Goal: Transaction & Acquisition: Purchase product/service

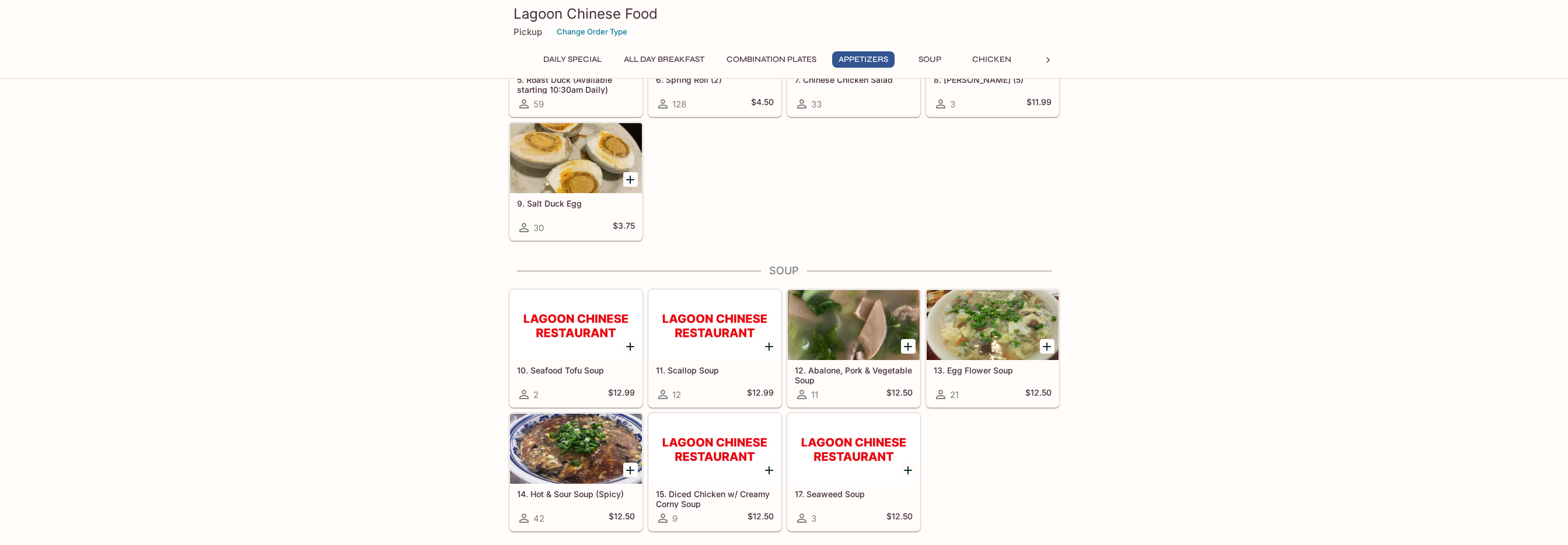
scroll to position [816, 0]
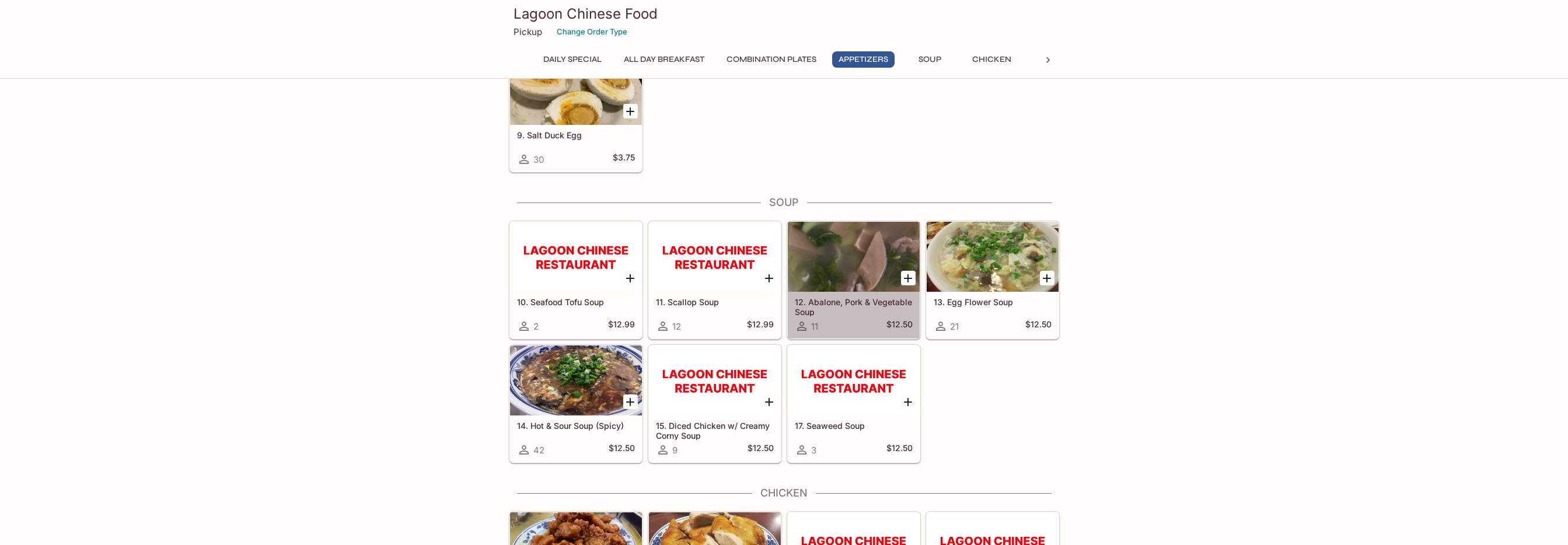
click at [826, 277] on div at bounding box center [853, 256] width 132 height 70
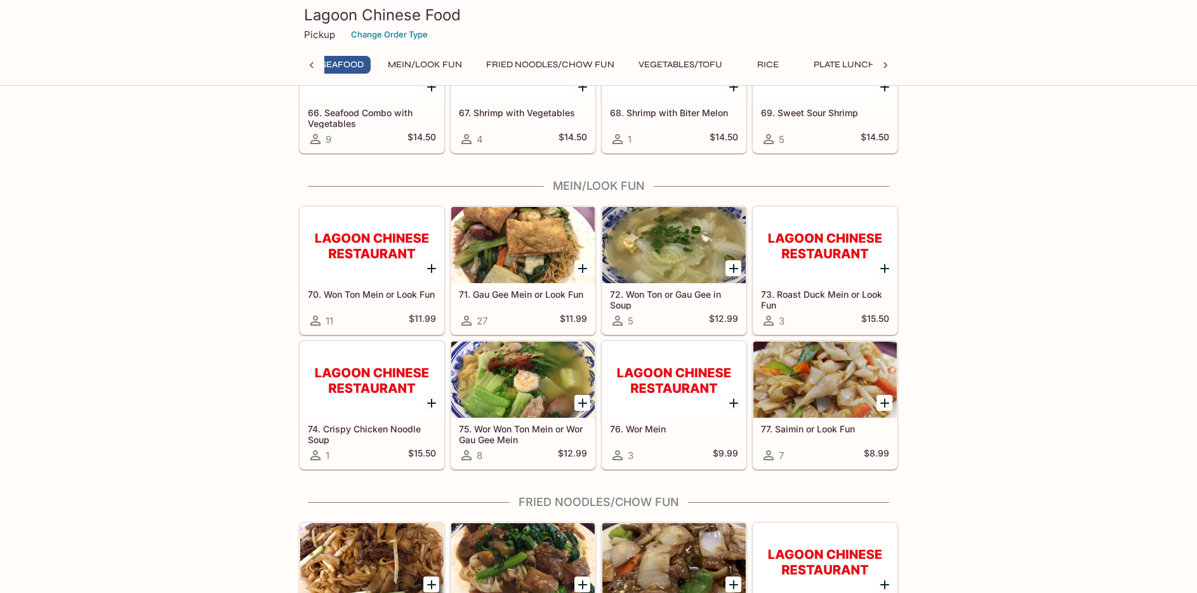
scroll to position [0, 680]
click at [530, 294] on h5 "71. Gau Gee Mein or Look Fun" at bounding box center [523, 294] width 128 height 11
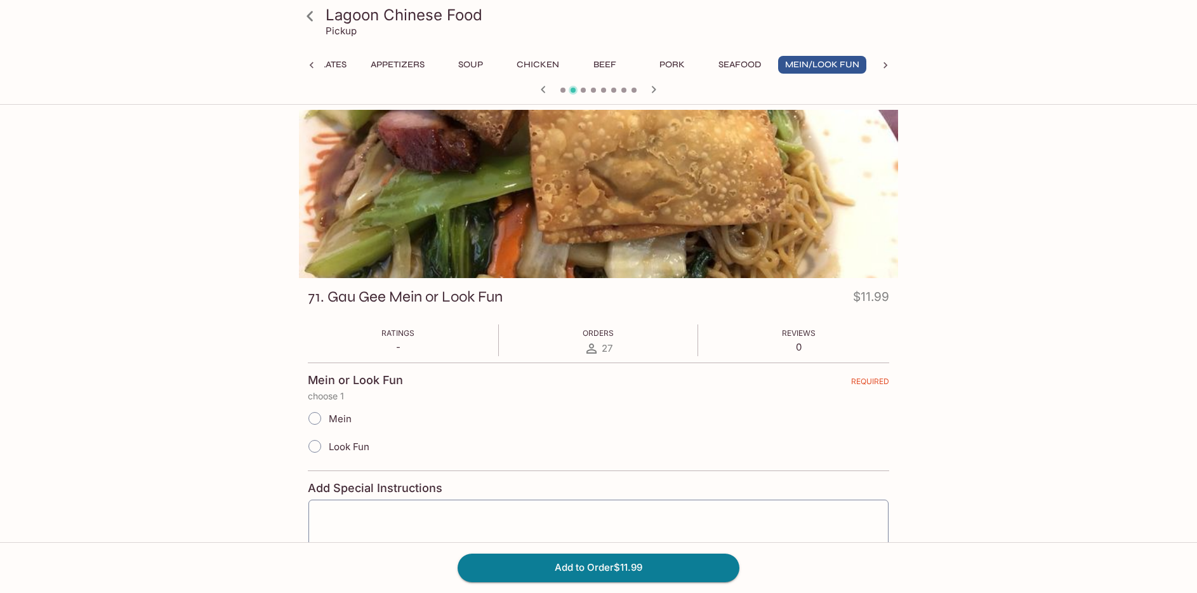
click at [485, 63] on button "Soup" at bounding box center [470, 65] width 57 height 18
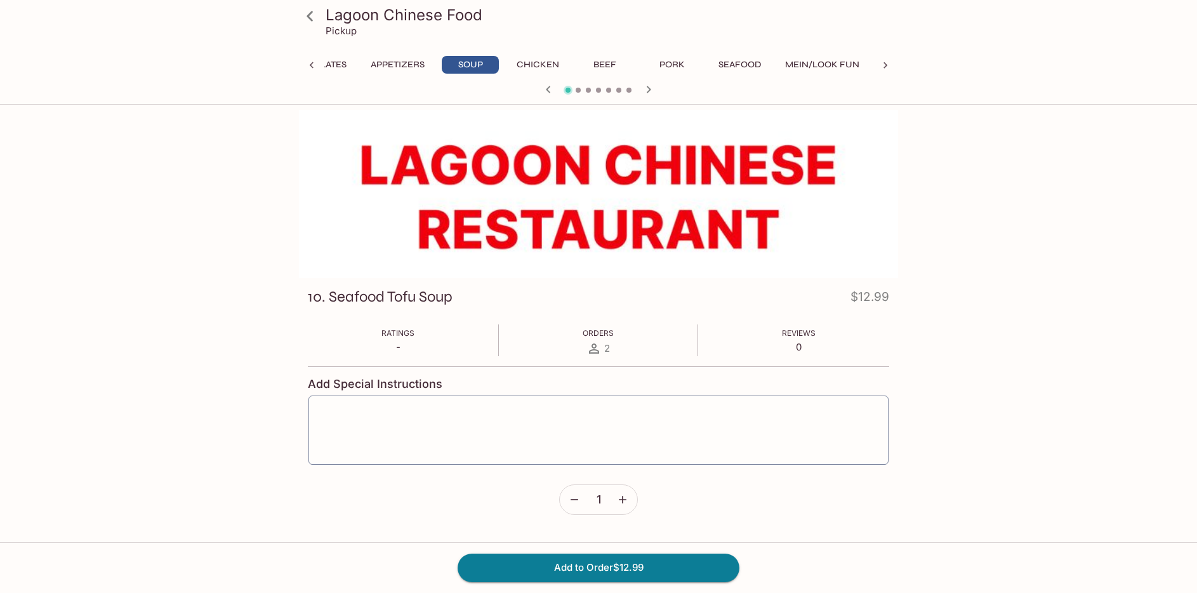
click at [311, 21] on icon at bounding box center [310, 16] width 22 height 22
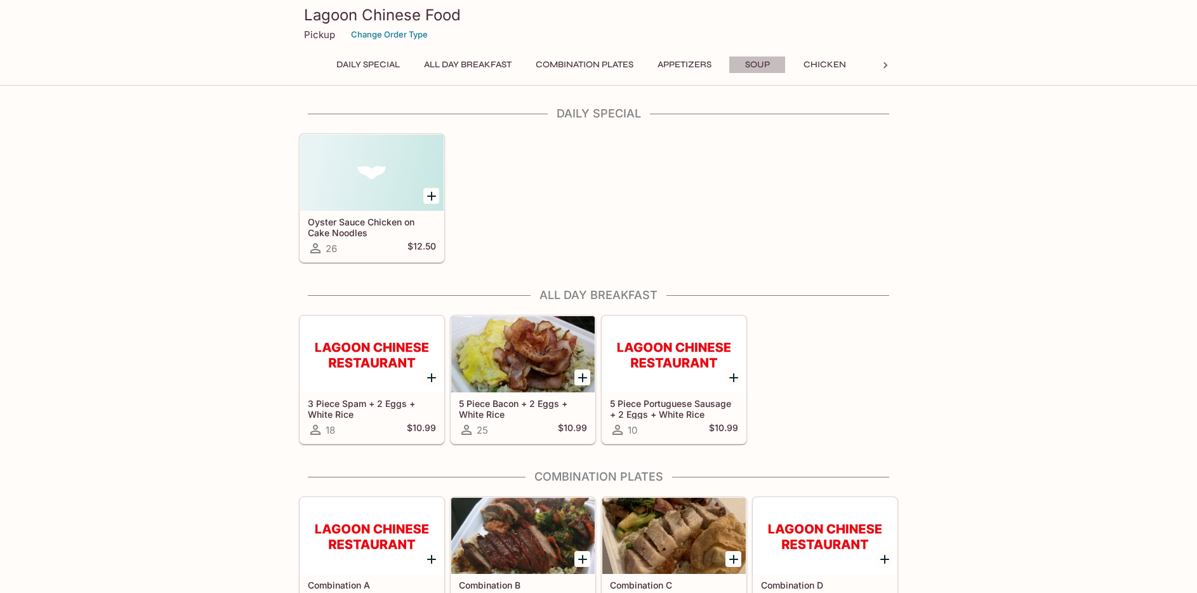
click at [760, 69] on button "Soup" at bounding box center [756, 65] width 57 height 18
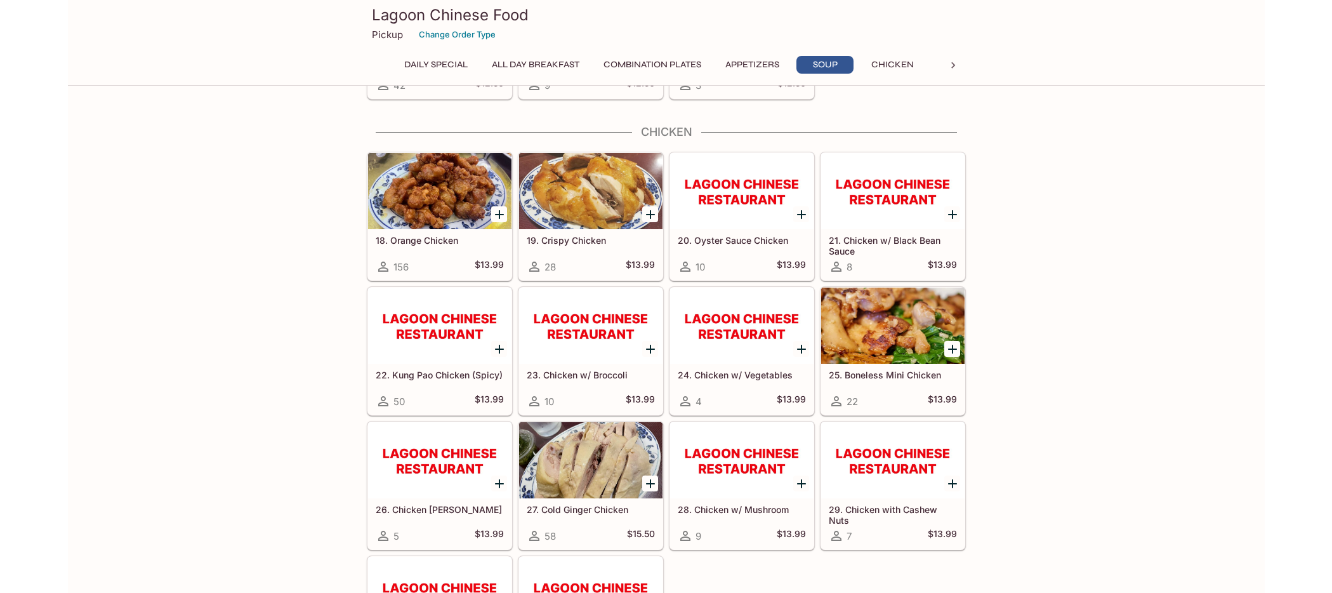
scroll to position [1311, 0]
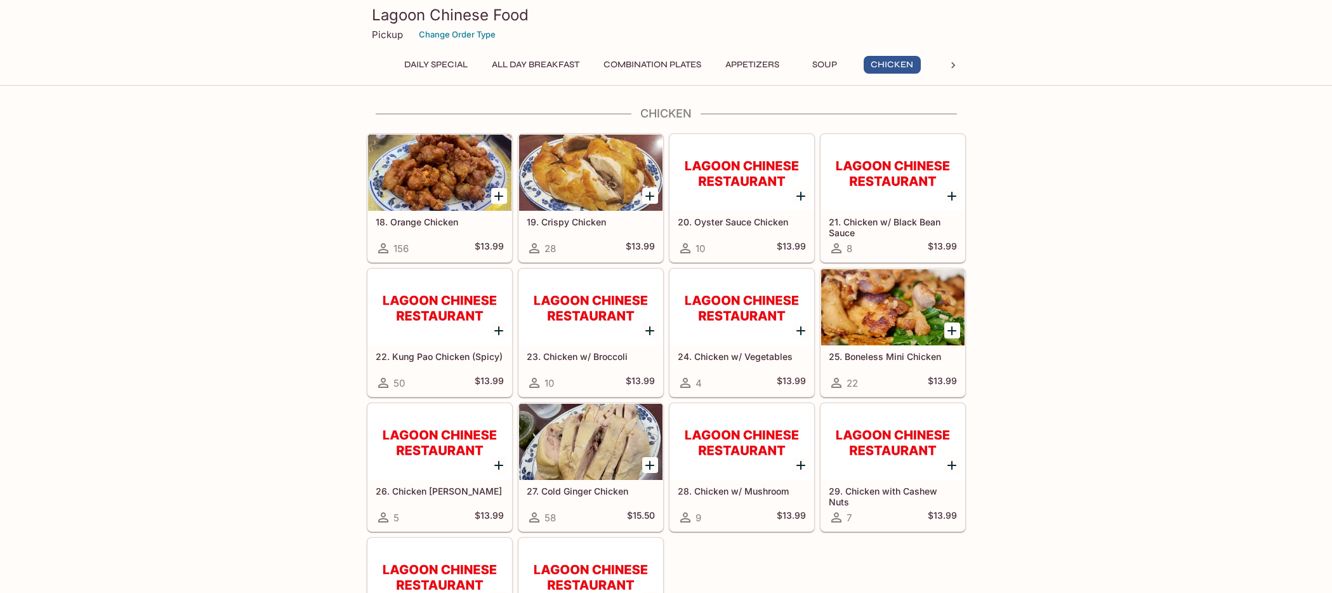
click at [841, 292] on div at bounding box center [892, 307] width 143 height 76
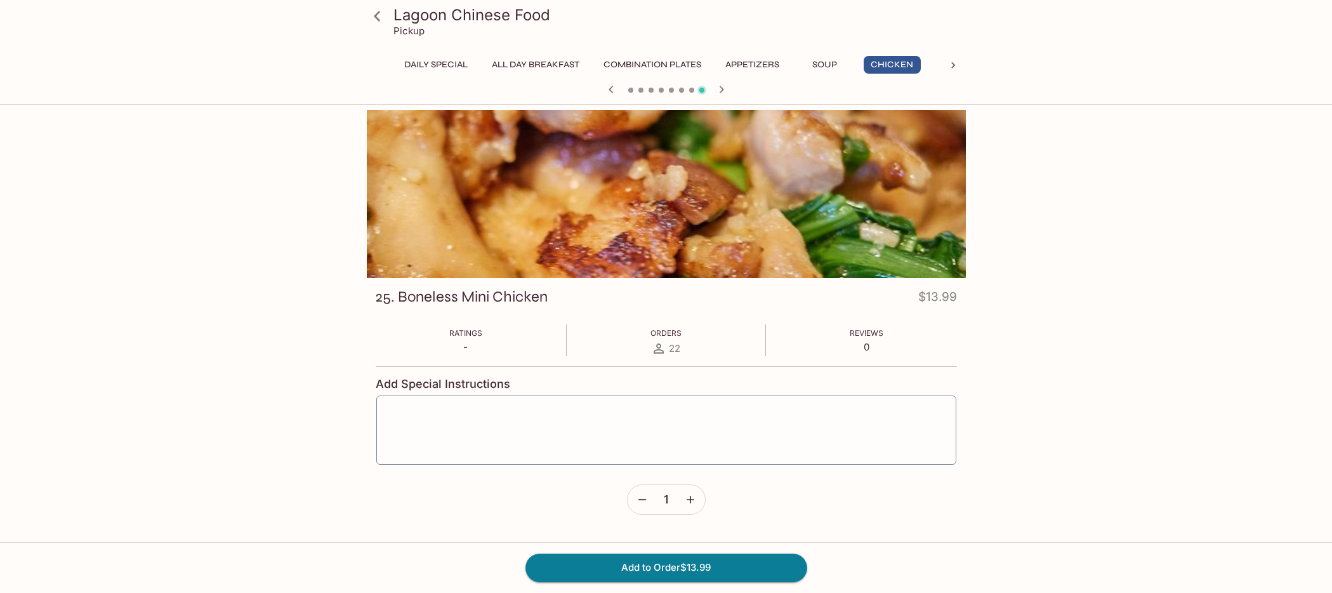
click at [673, 62] on button "Combination Plates" at bounding box center [652, 65] width 112 height 18
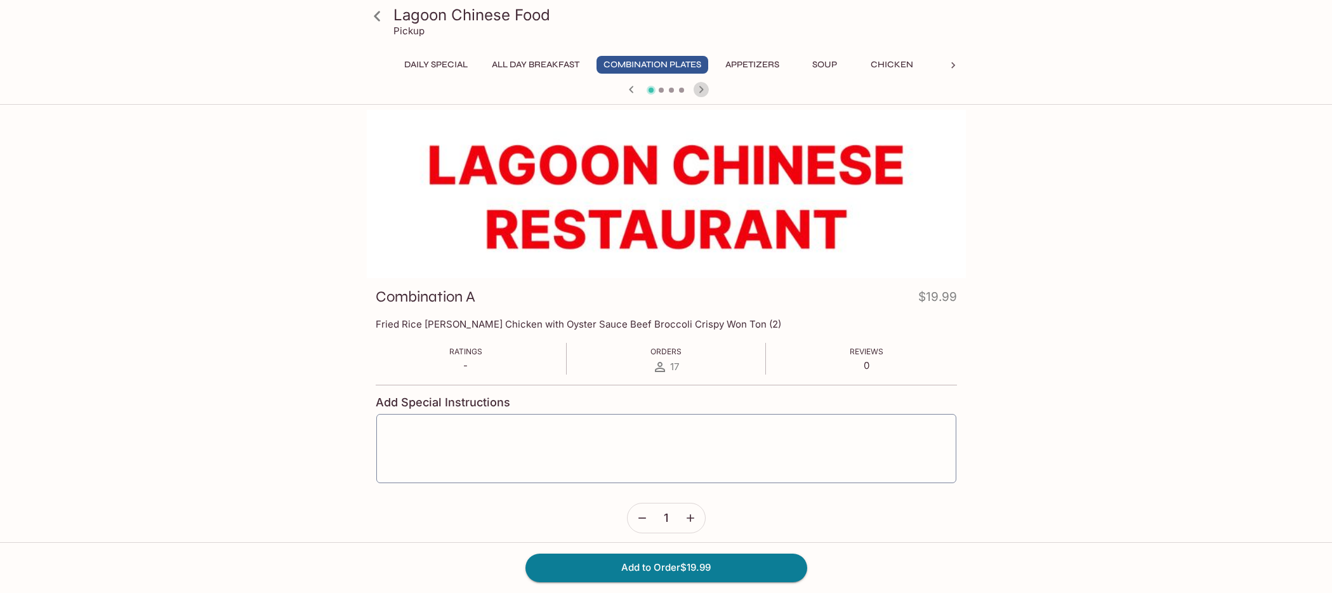
click at [701, 88] on icon "button" at bounding box center [701, 89] width 4 height 7
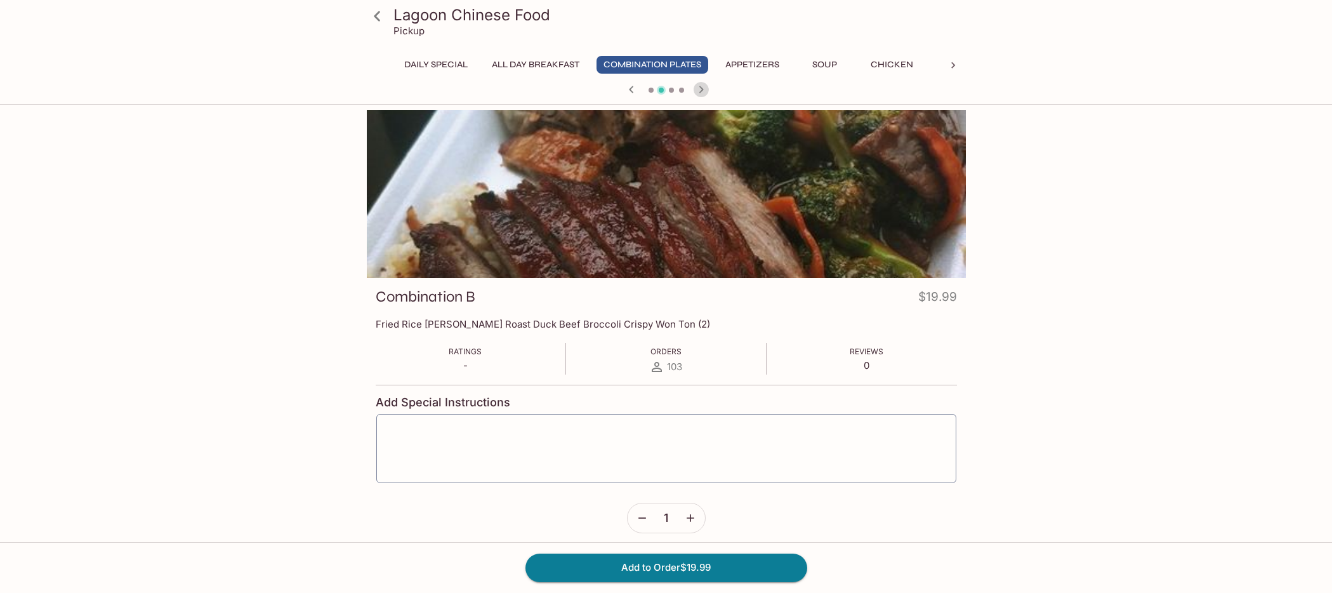
click at [701, 88] on icon "button" at bounding box center [701, 89] width 4 height 7
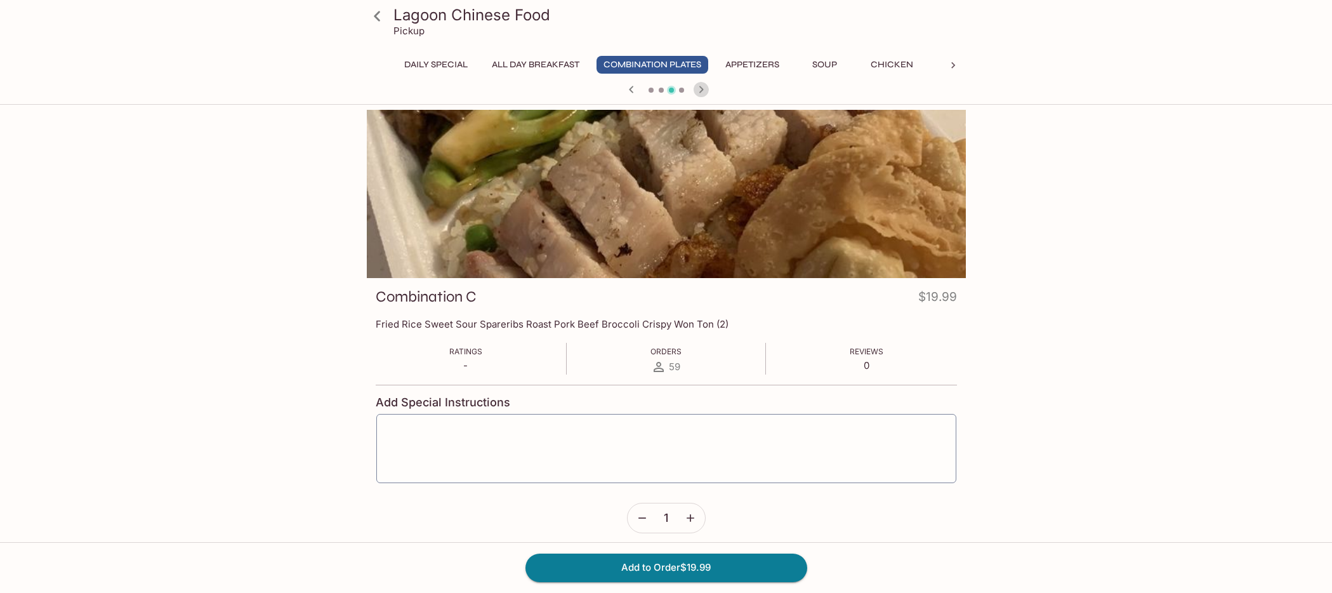
click at [701, 89] on icon "button" at bounding box center [701, 89] width 15 height 15
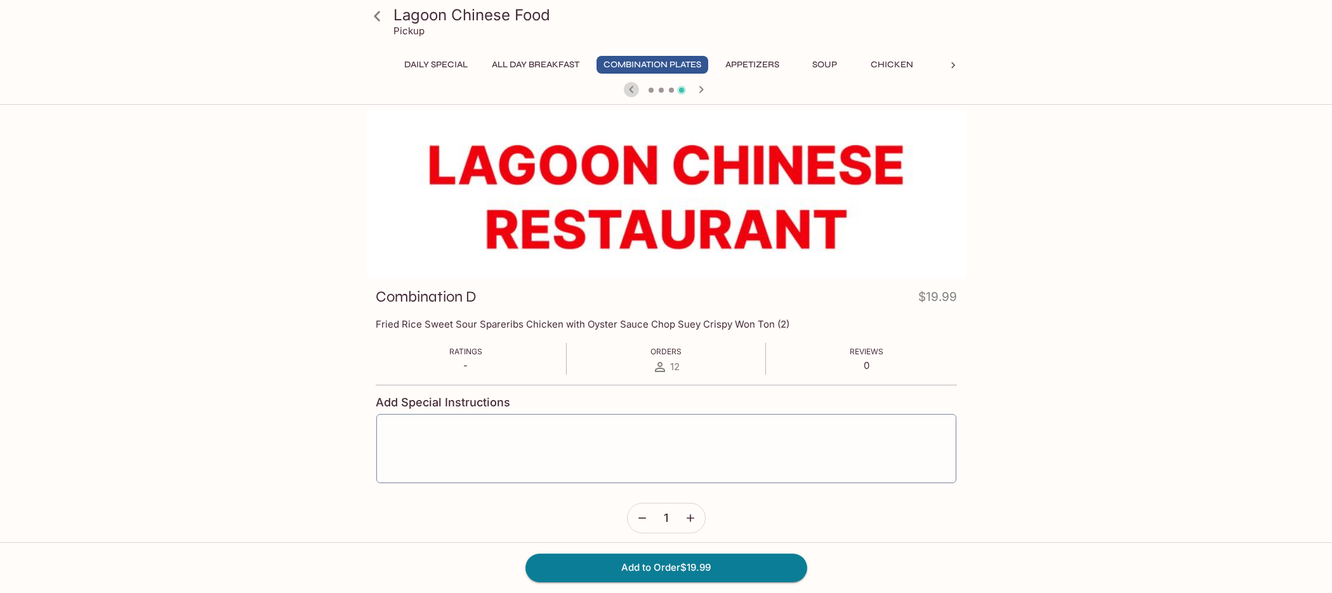
click at [628, 85] on icon "button" at bounding box center [631, 89] width 15 height 15
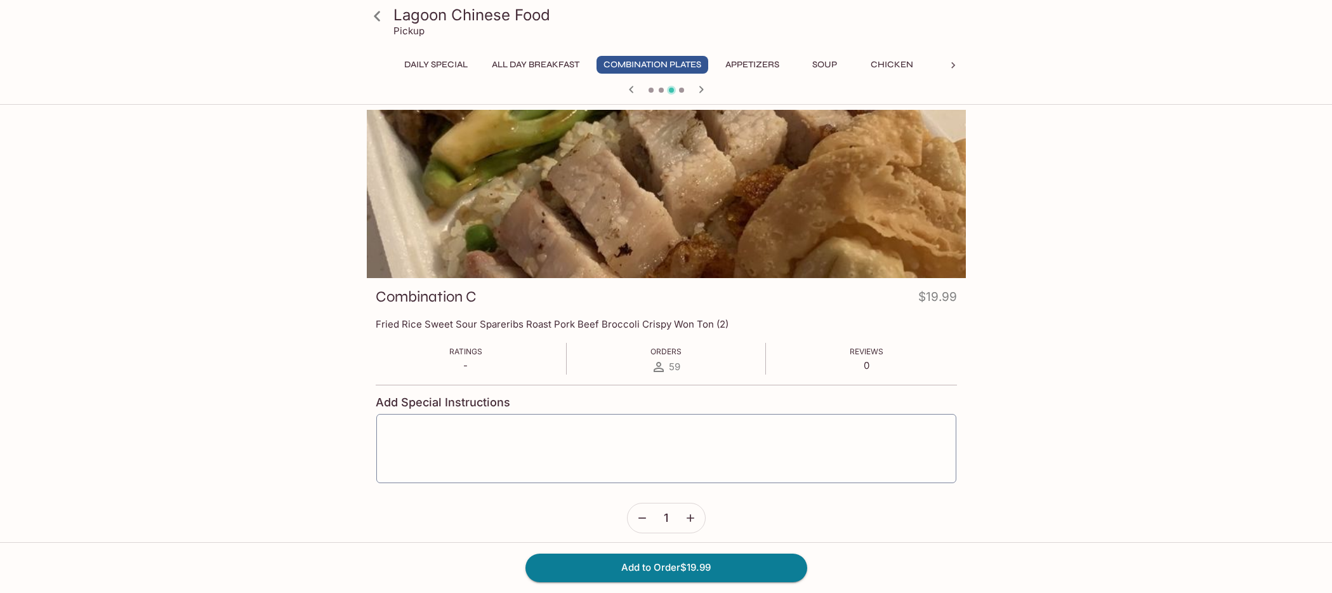
click at [704, 88] on icon "button" at bounding box center [701, 89] width 15 height 15
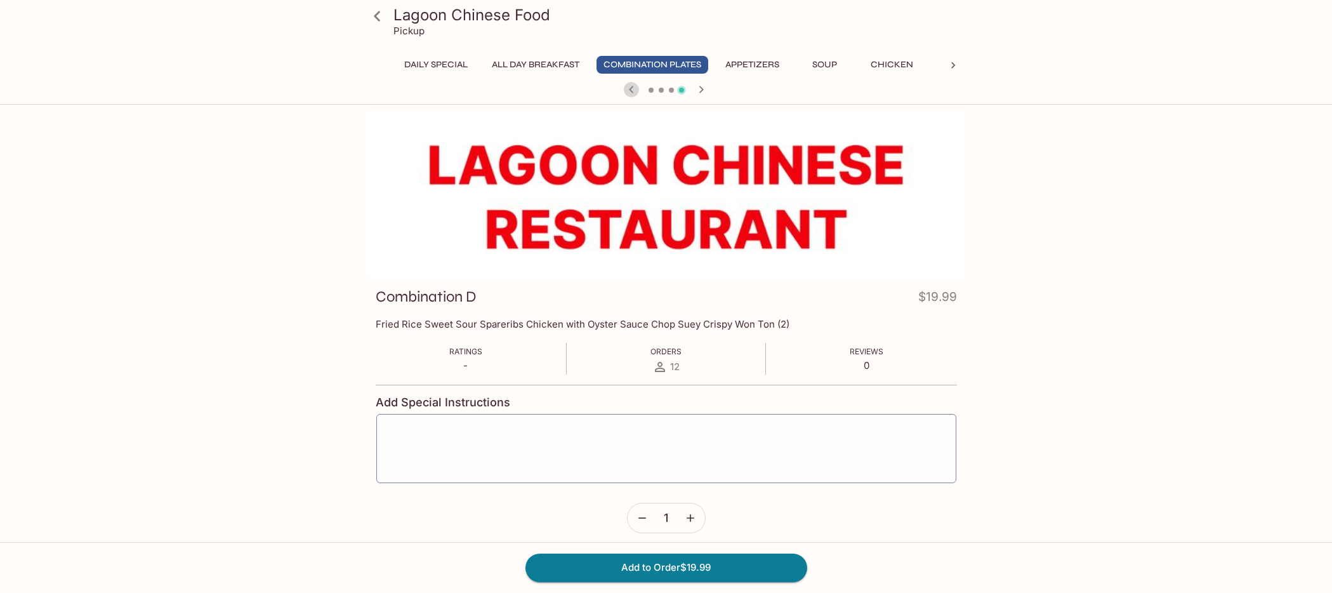
click at [628, 88] on icon "button" at bounding box center [631, 89] width 15 height 15
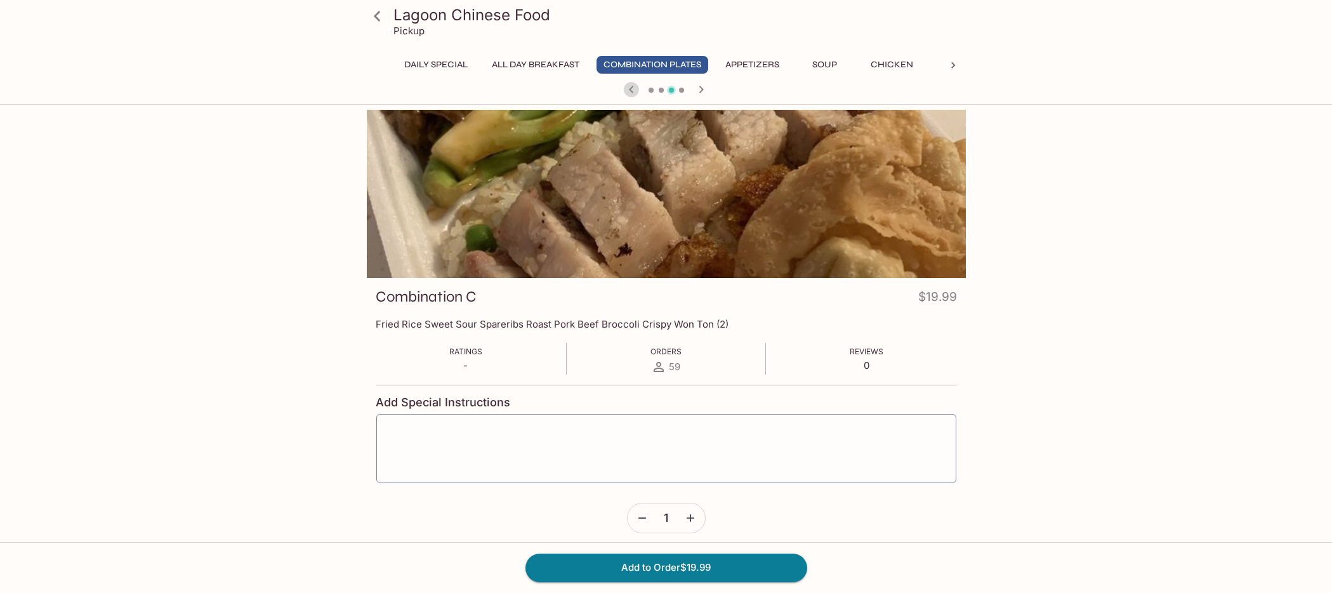
click at [628, 88] on icon "button" at bounding box center [631, 89] width 15 height 15
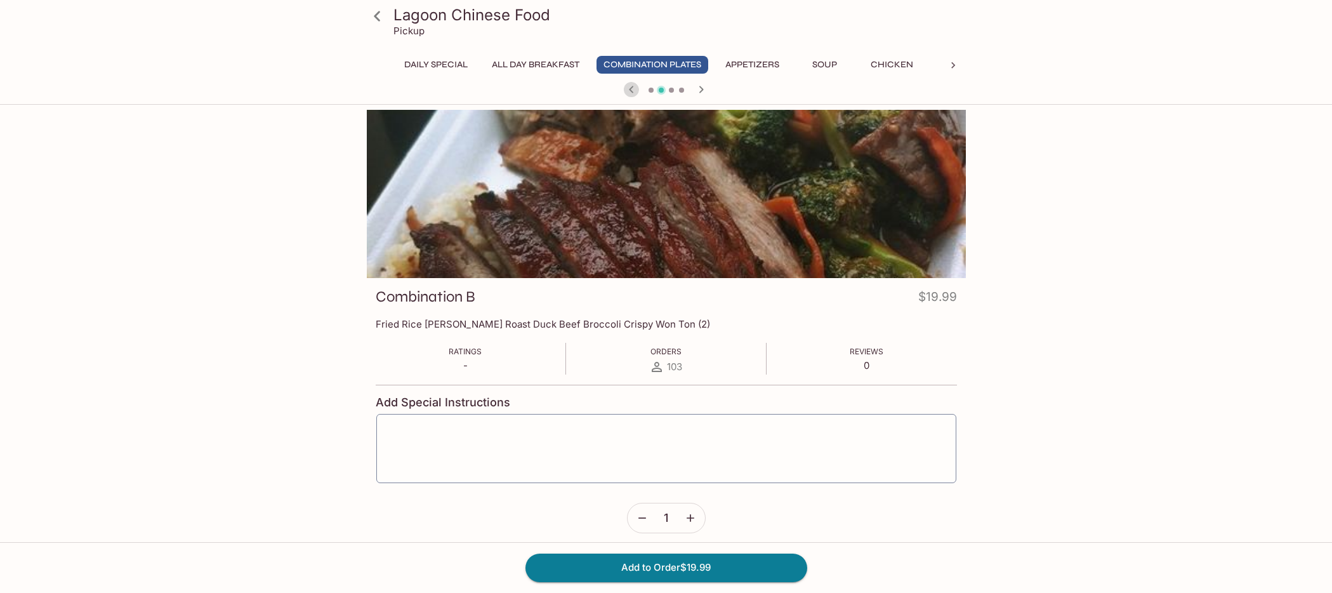
click at [628, 88] on icon "button" at bounding box center [631, 89] width 15 height 15
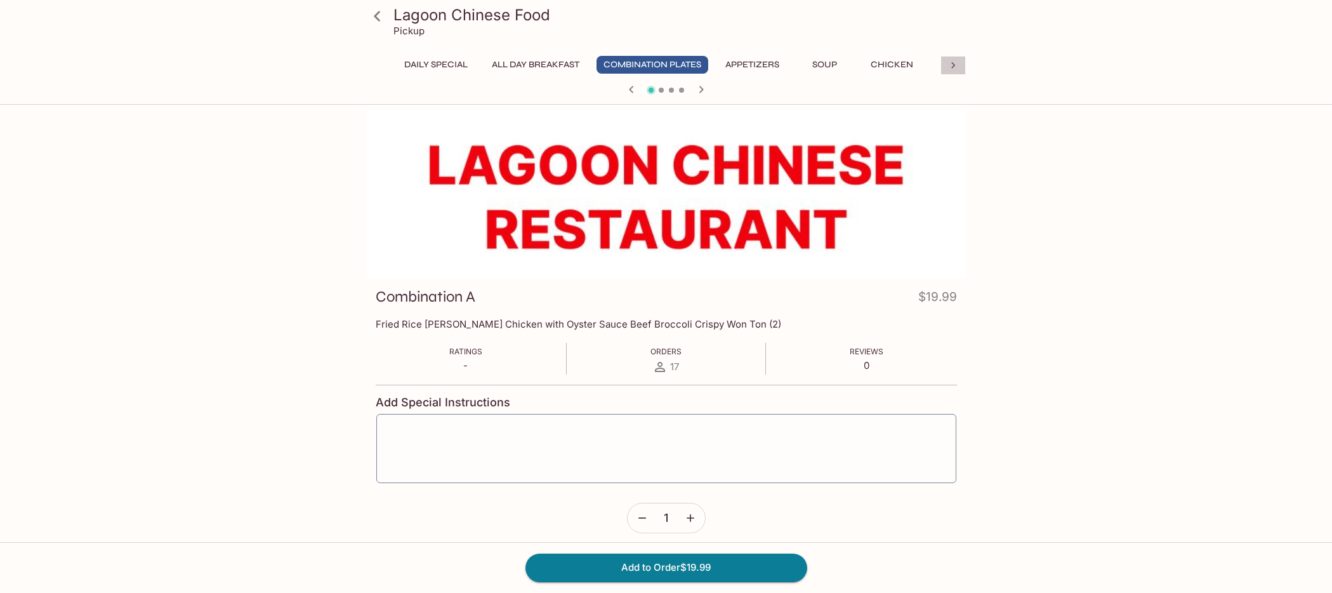
click at [959, 69] on icon at bounding box center [953, 65] width 13 height 13
click at [683, 65] on button "Mein/Look Fun" at bounding box center [649, 65] width 88 height 18
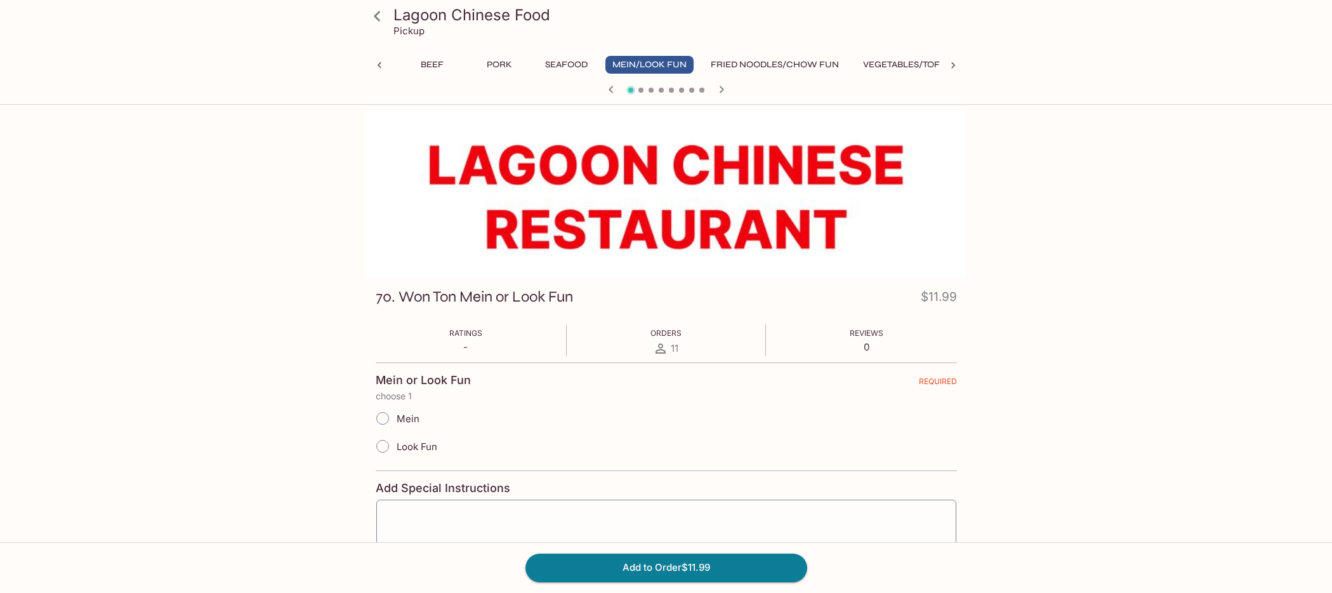
click at [721, 88] on icon "button" at bounding box center [721, 89] width 4 height 7
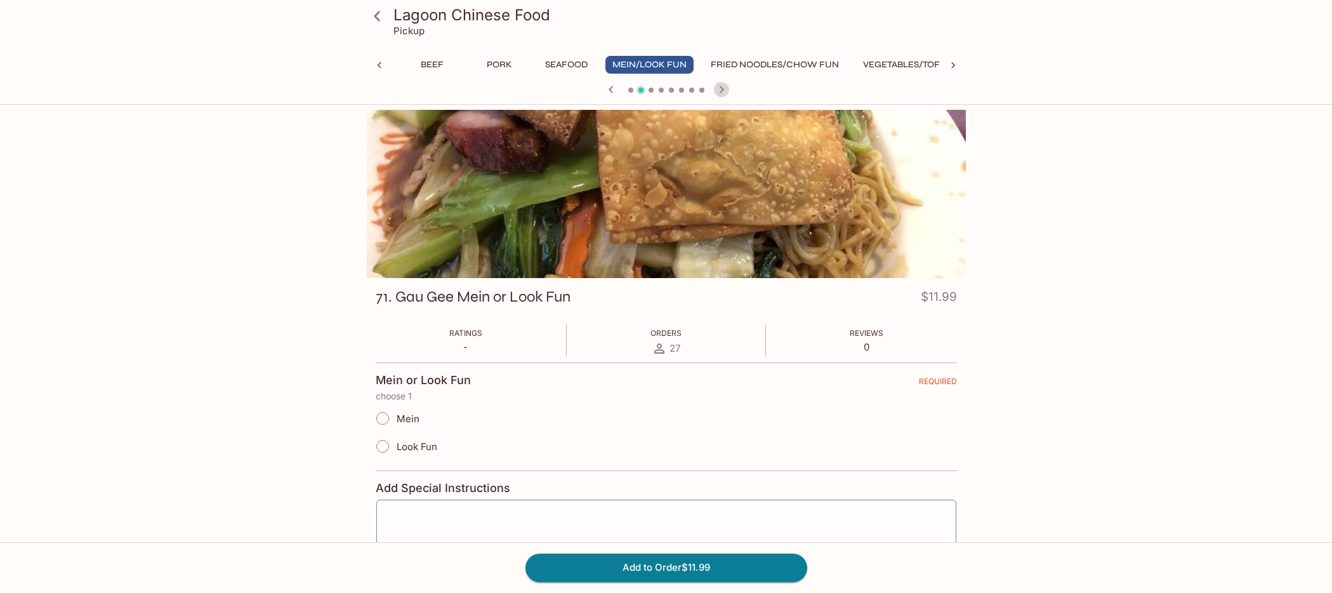
click at [721, 88] on icon "button" at bounding box center [721, 89] width 4 height 7
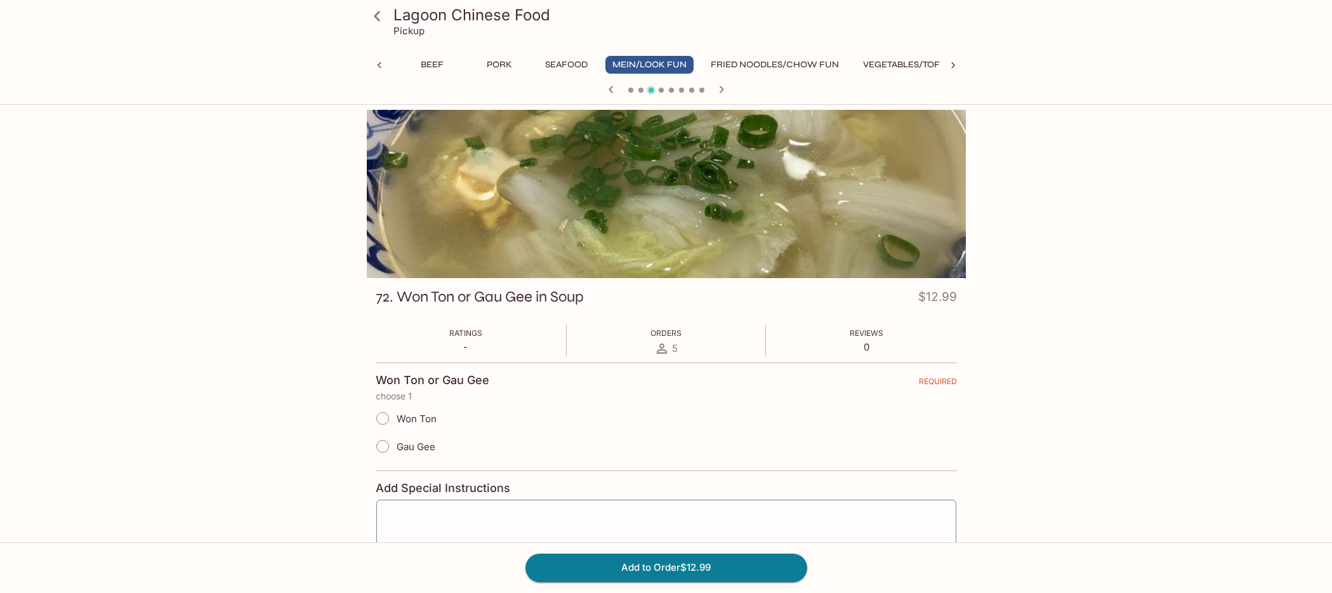
click at [721, 88] on icon "button" at bounding box center [721, 89] width 4 height 7
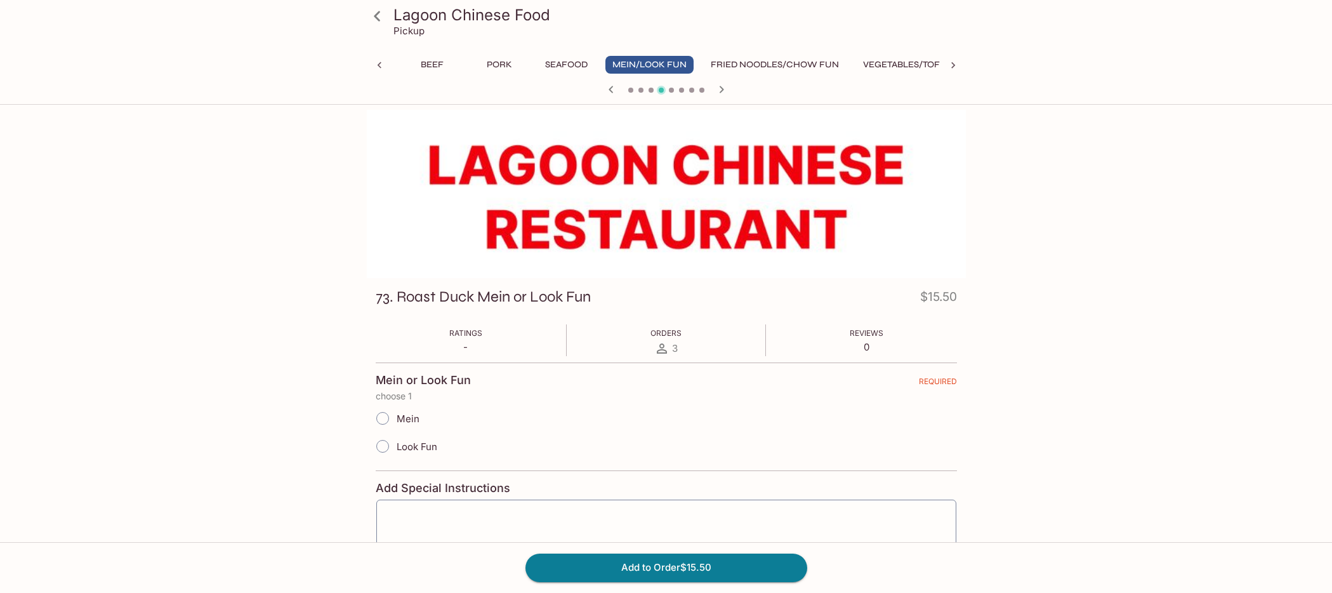
click at [721, 88] on icon "button" at bounding box center [721, 89] width 4 height 7
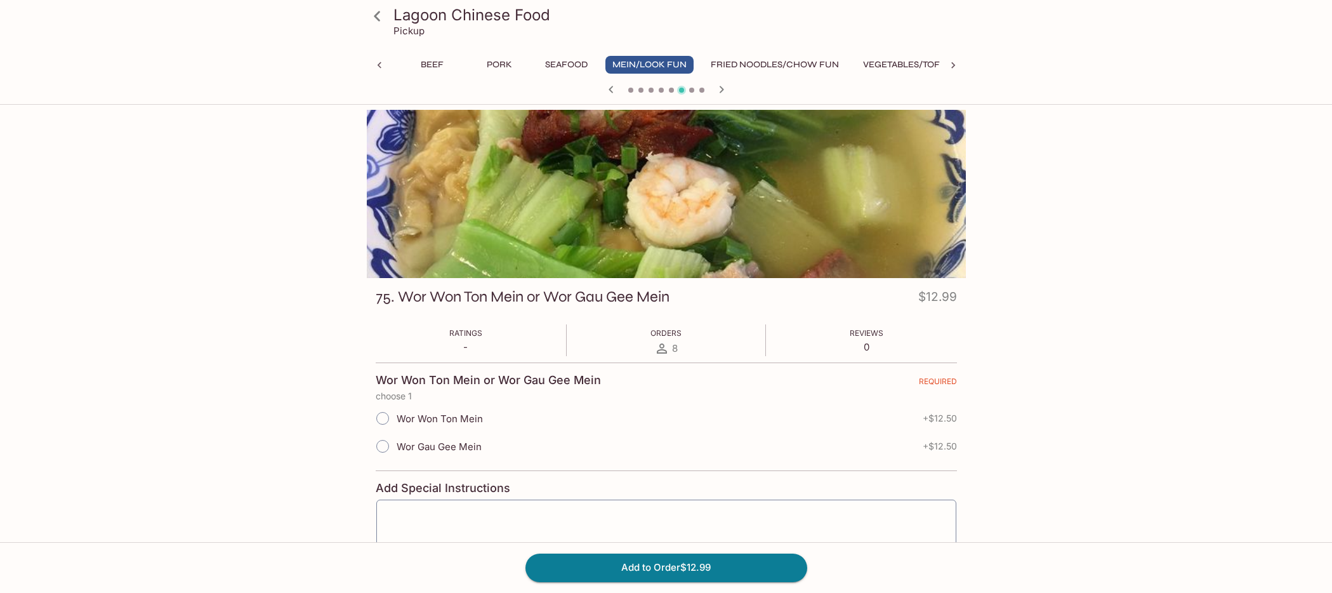
click at [721, 88] on icon "button" at bounding box center [721, 89] width 4 height 7
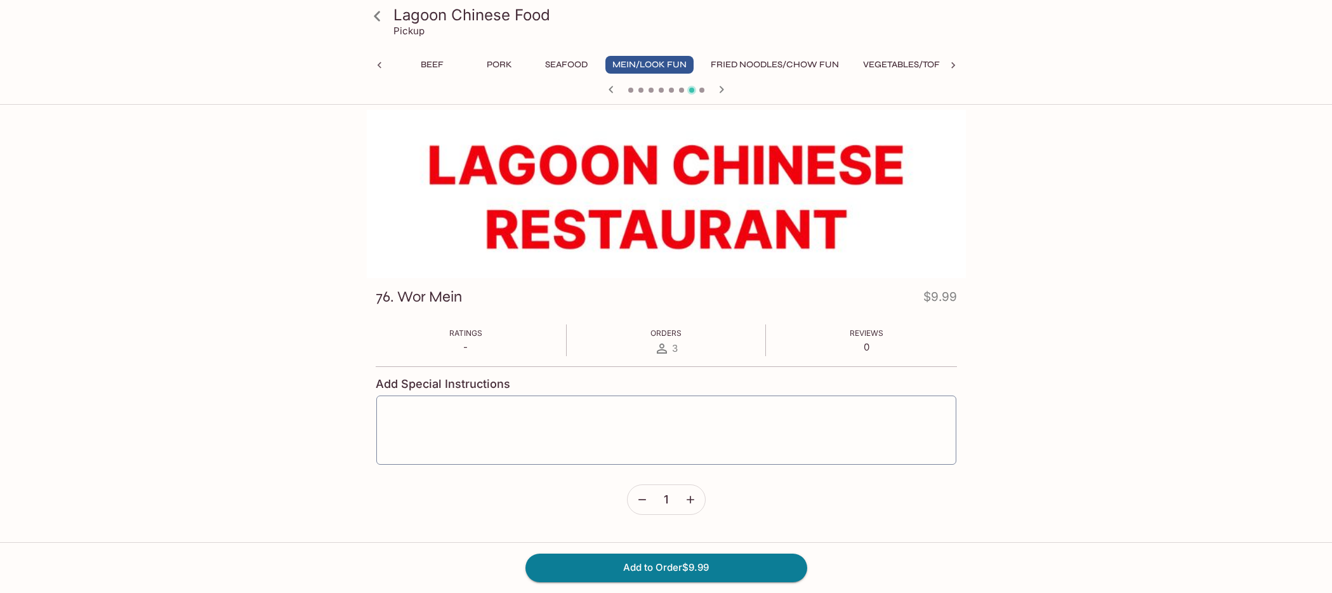
click at [721, 88] on icon "button" at bounding box center [721, 89] width 4 height 7
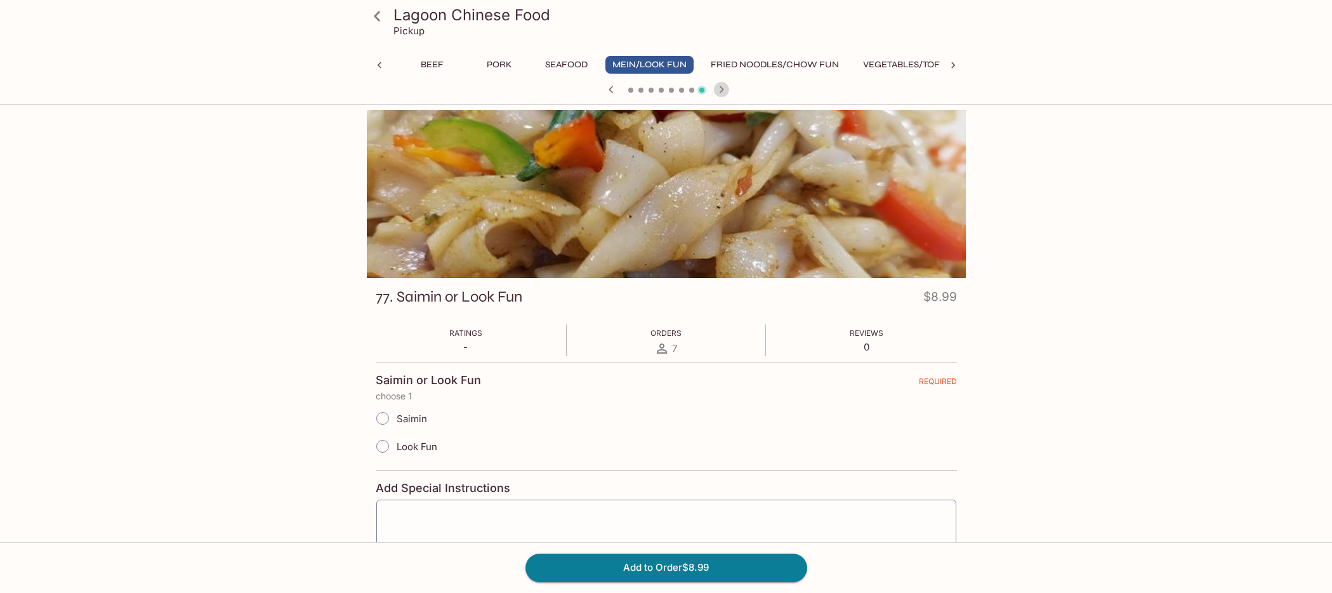
click at [721, 88] on icon "button" at bounding box center [721, 89] width 4 height 7
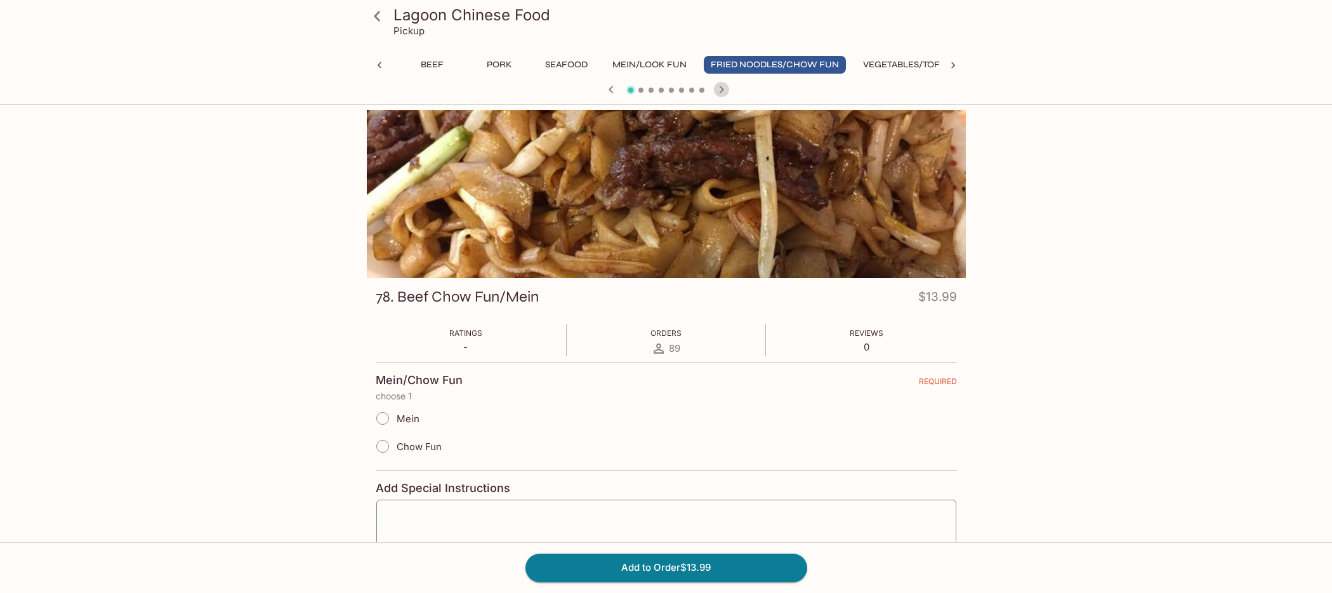
click at [721, 88] on icon "button" at bounding box center [721, 89] width 4 height 7
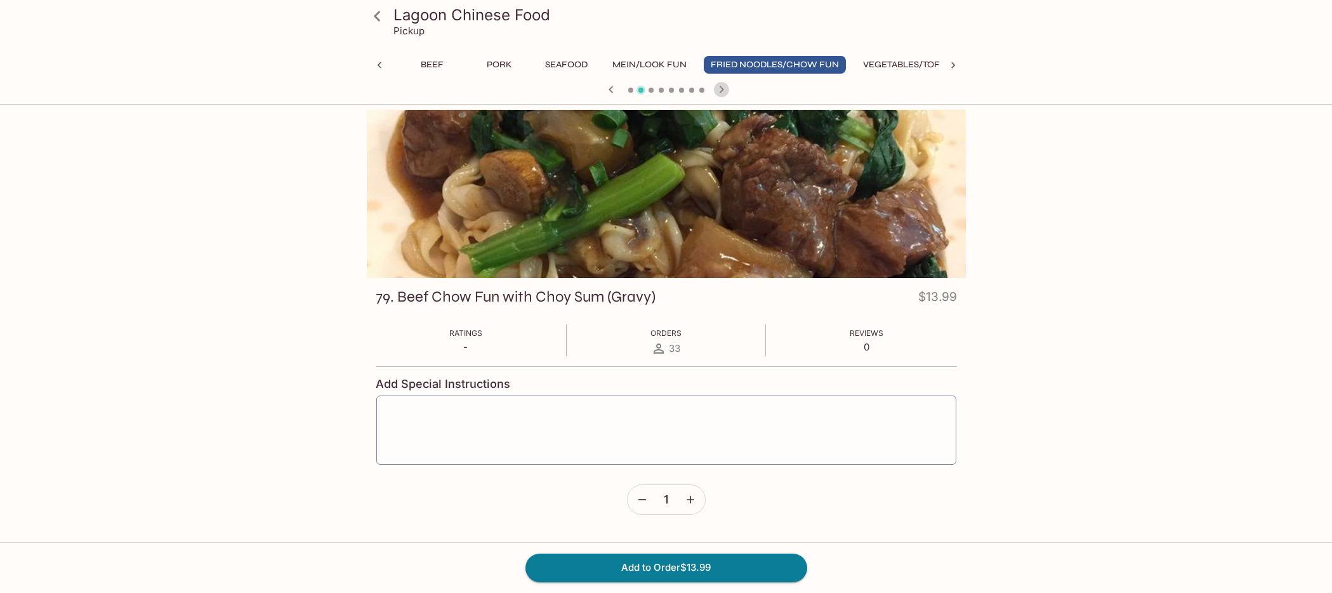
click at [721, 88] on icon "button" at bounding box center [721, 89] width 4 height 7
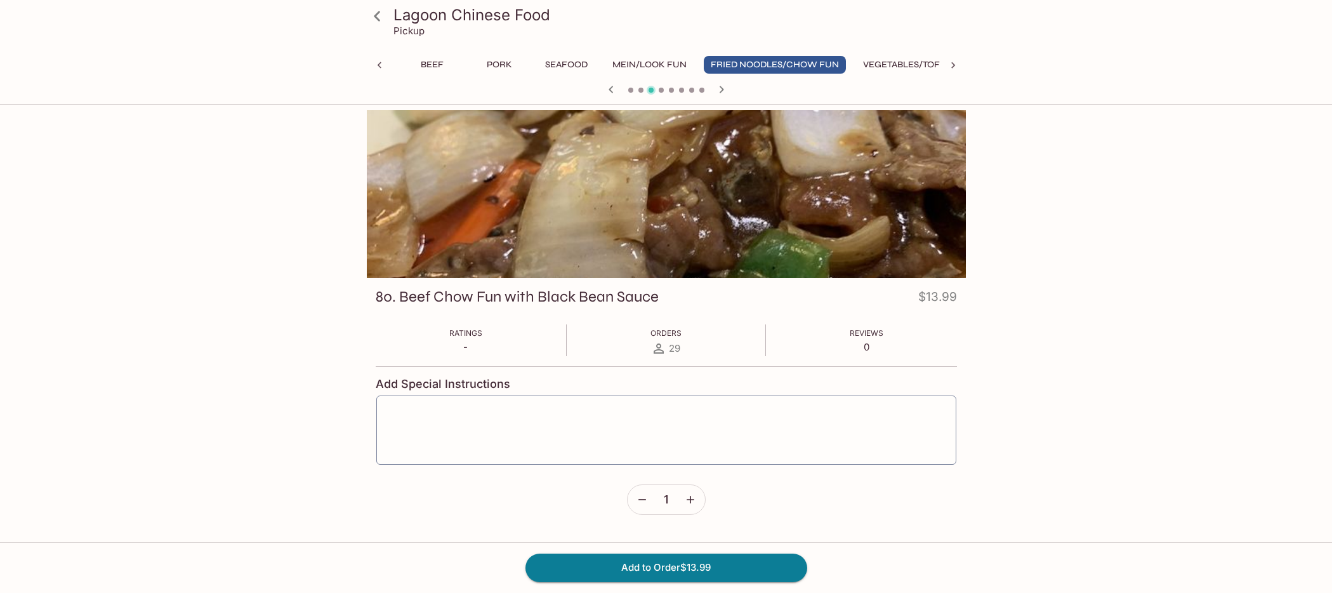
click at [721, 88] on icon "button" at bounding box center [721, 89] width 4 height 7
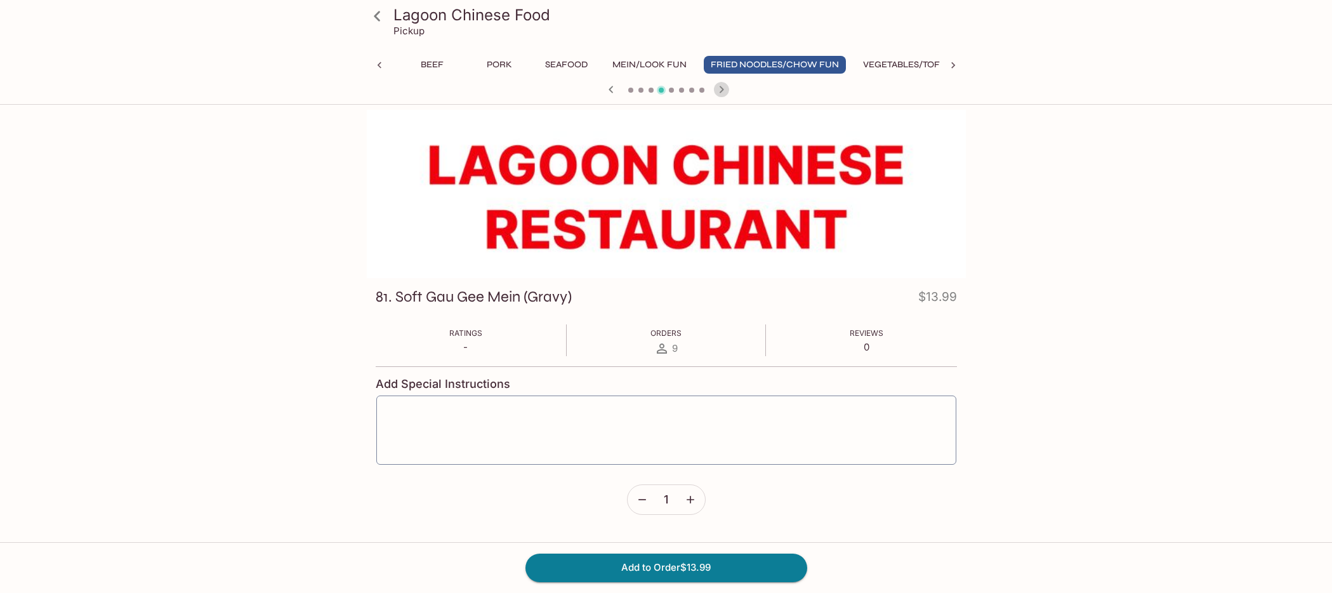
click at [721, 88] on icon "button" at bounding box center [721, 89] width 4 height 7
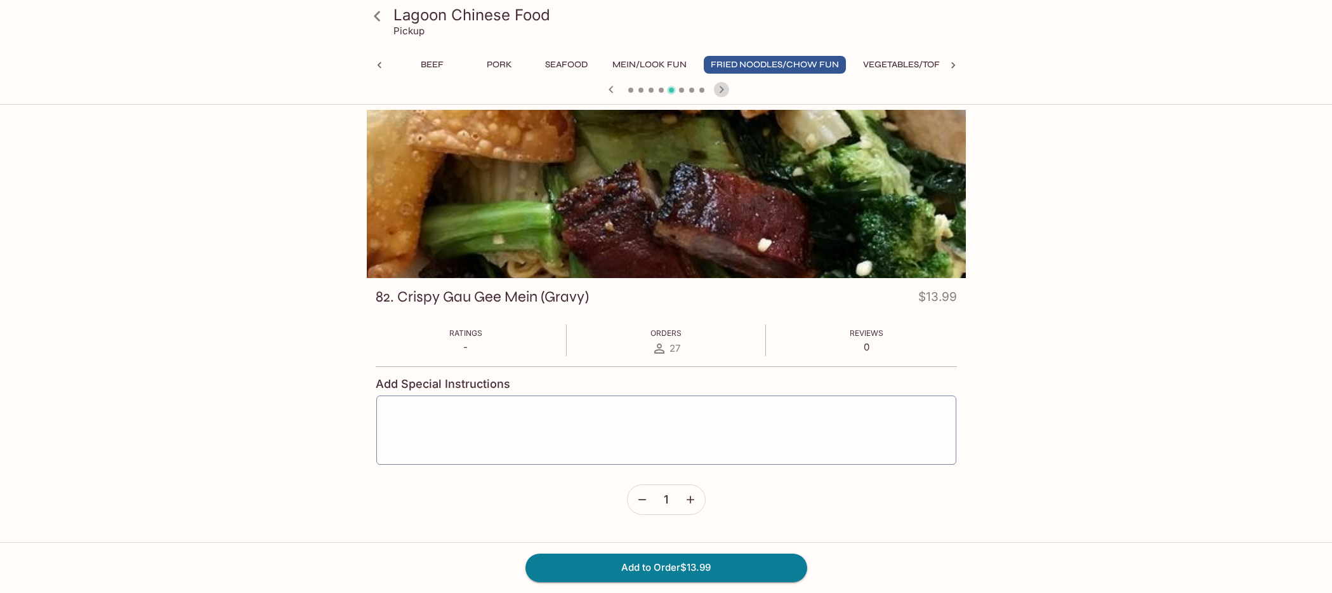
click at [721, 88] on icon "button" at bounding box center [721, 89] width 4 height 7
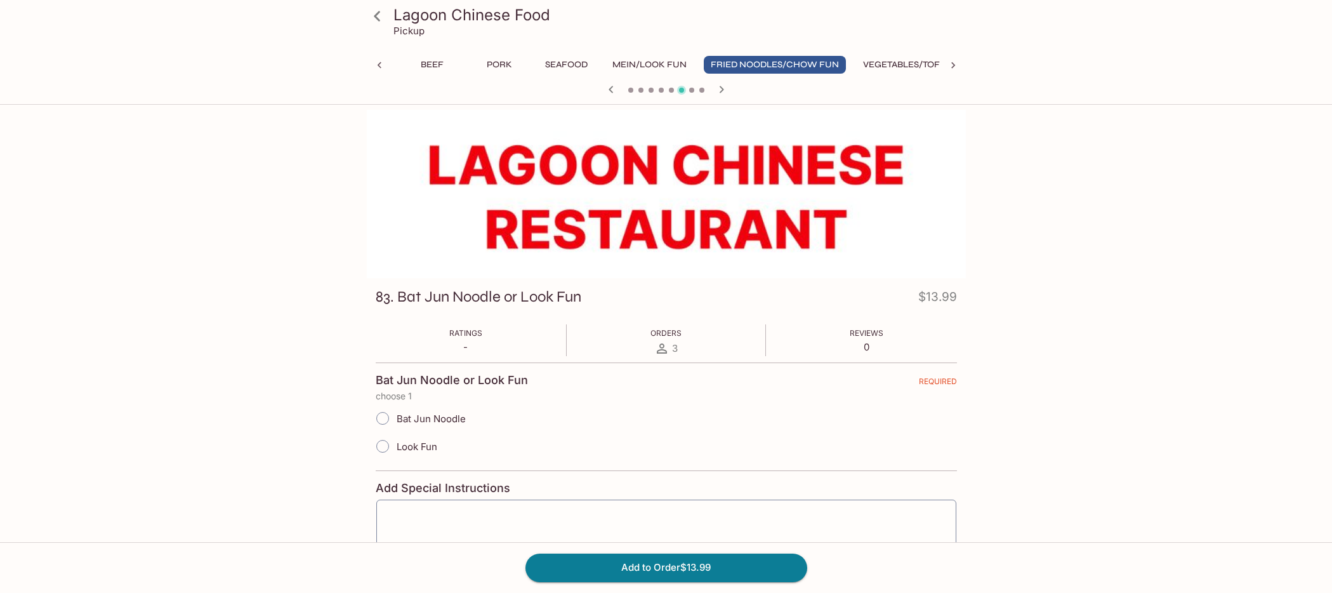
click at [721, 88] on icon "button" at bounding box center [721, 89] width 4 height 7
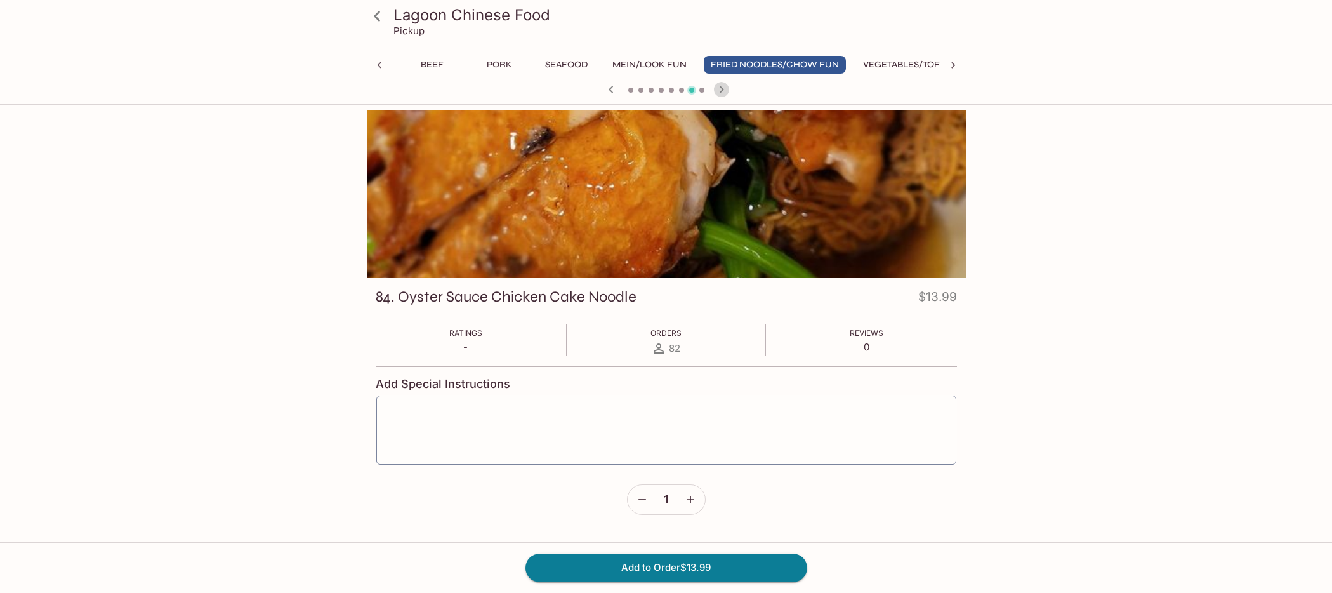
click at [721, 88] on icon "button" at bounding box center [721, 89] width 4 height 7
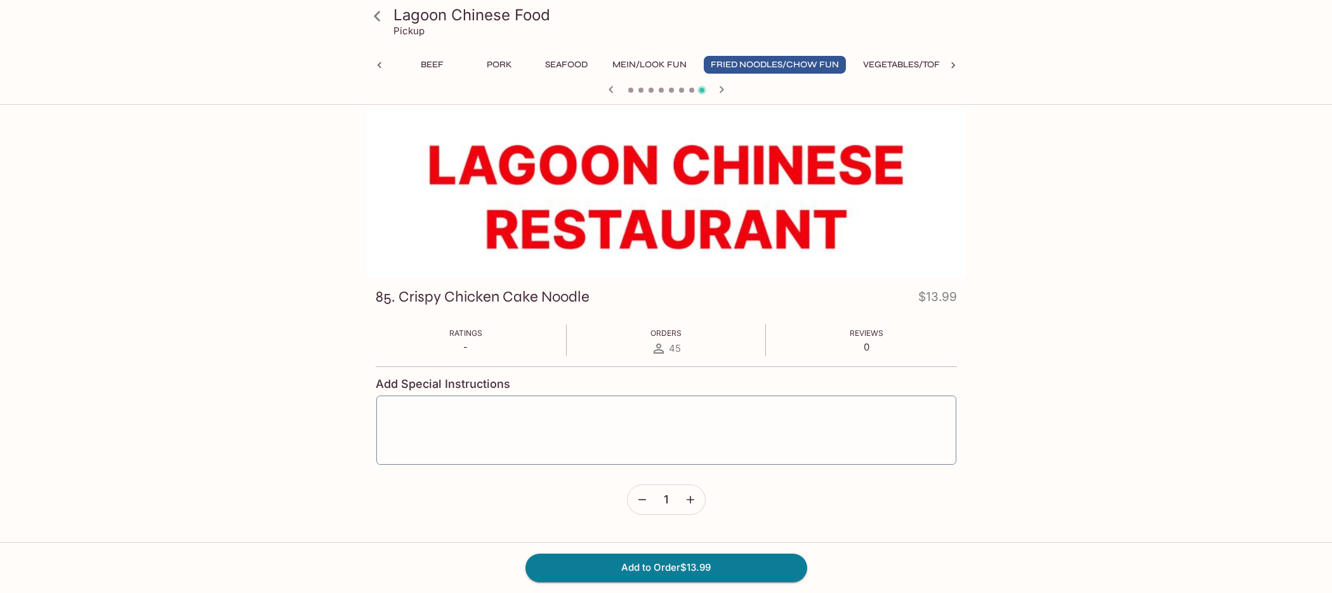
click at [612, 91] on icon "button" at bounding box center [611, 89] width 4 height 7
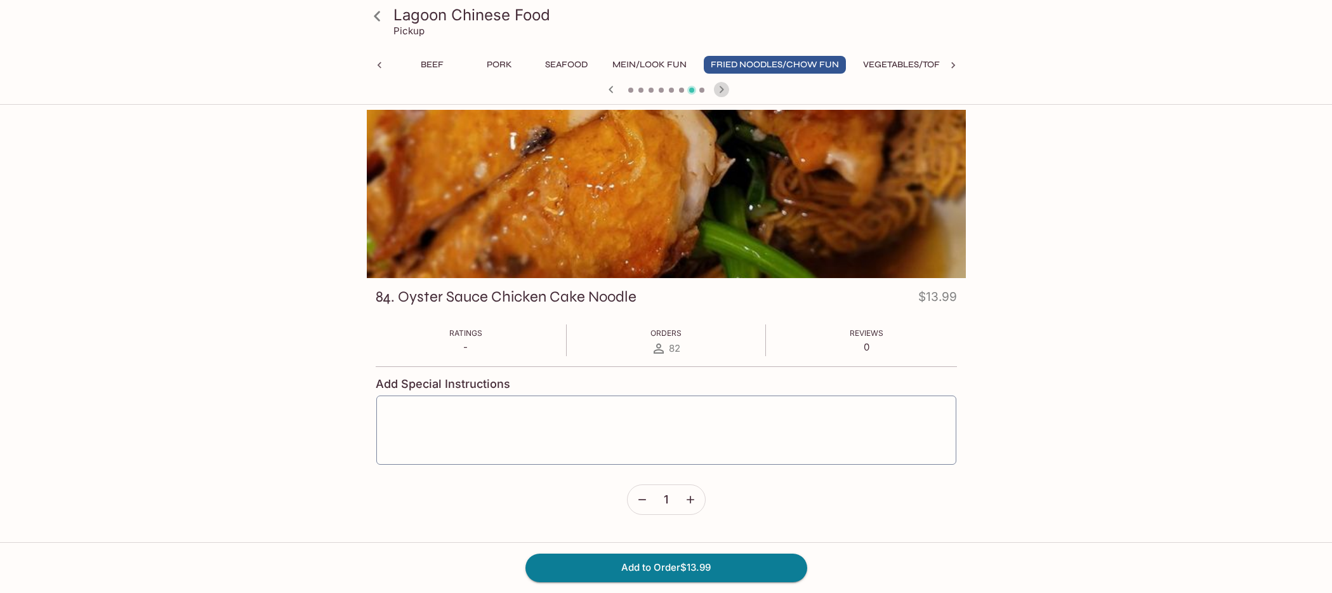
click at [723, 89] on icon "button" at bounding box center [721, 89] width 4 height 7
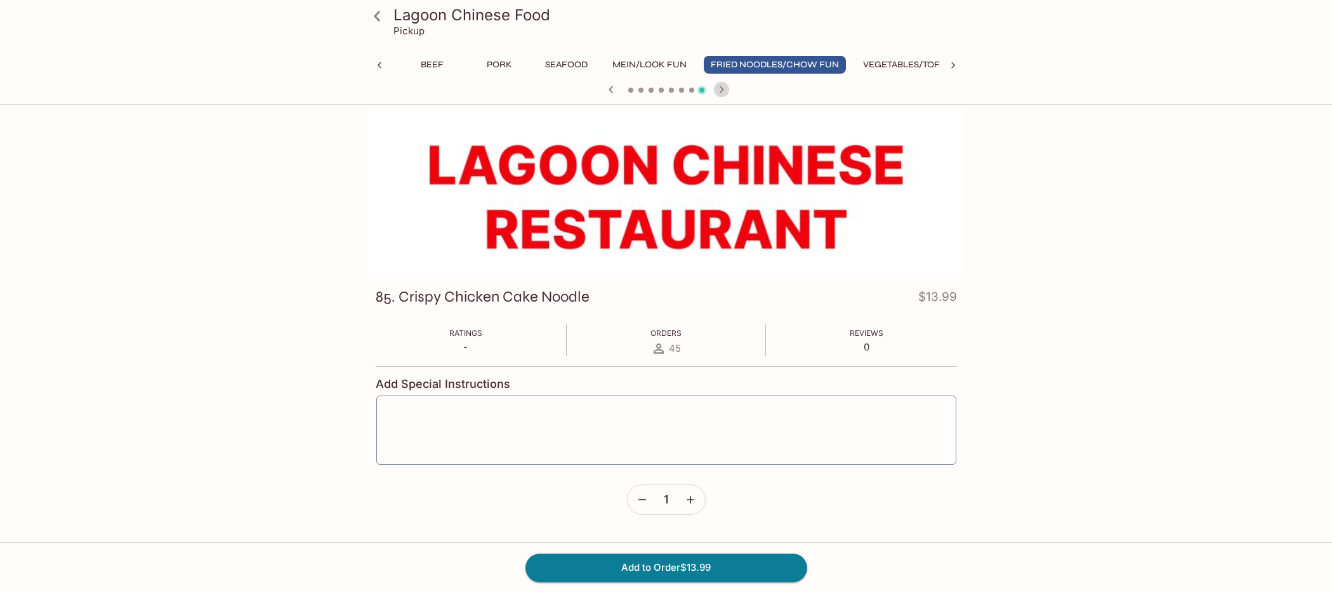
click at [723, 89] on icon "button" at bounding box center [721, 89] width 4 height 7
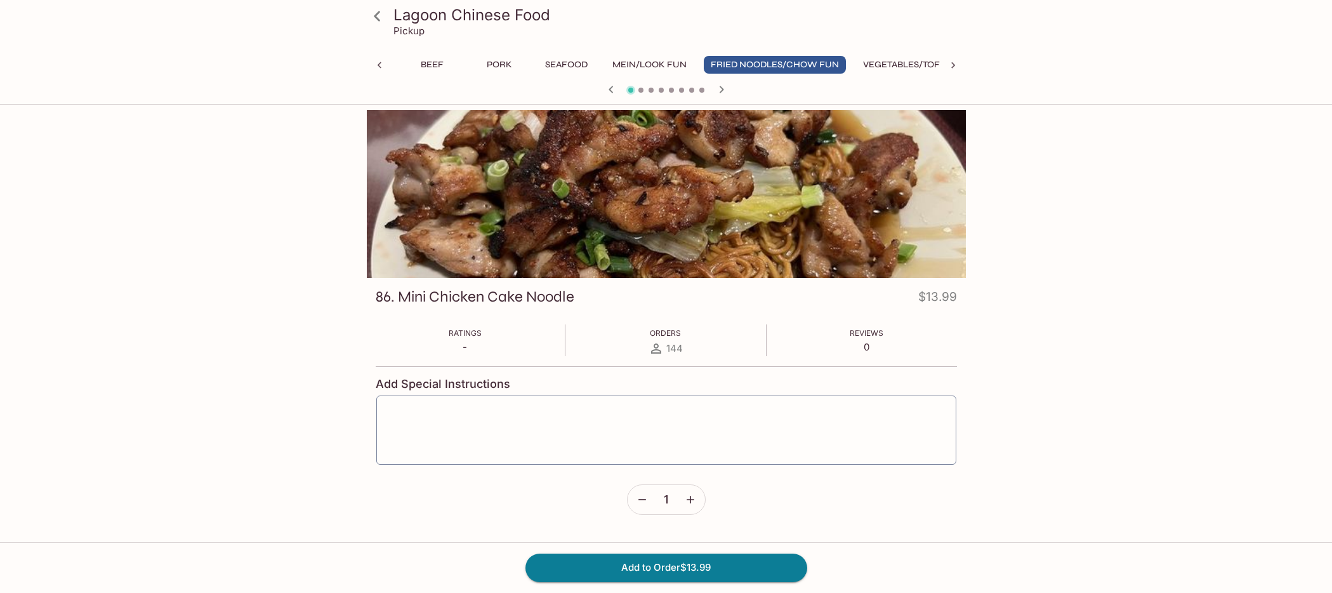
click at [723, 89] on icon "button" at bounding box center [721, 89] width 4 height 7
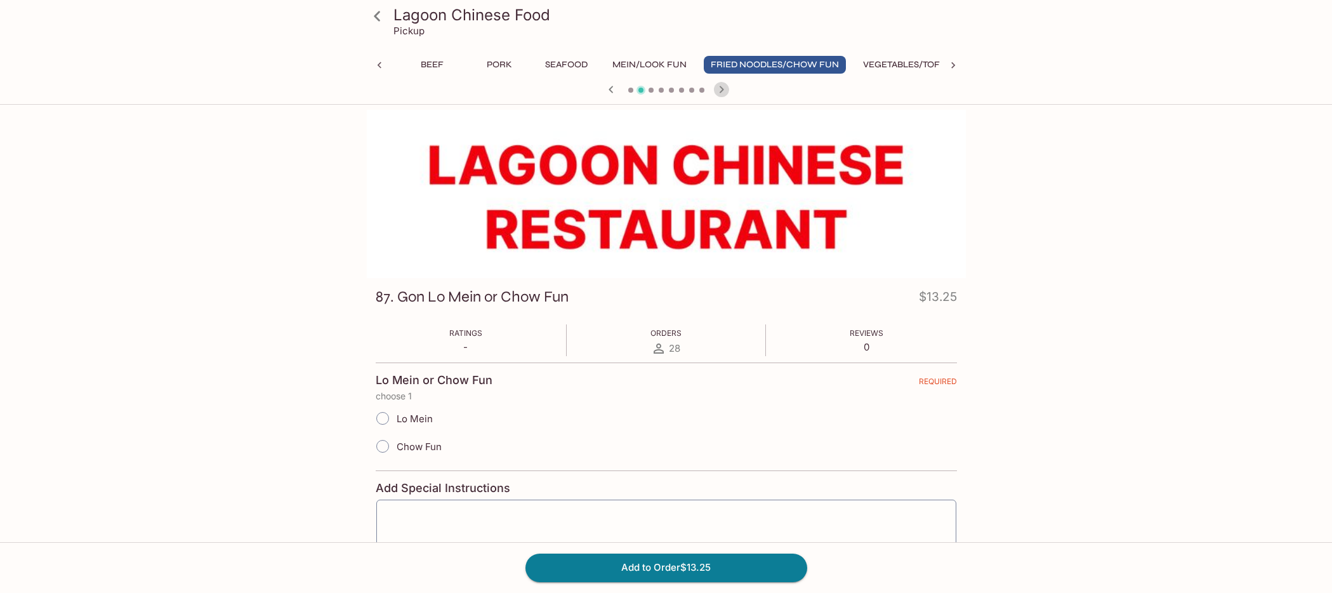
click at [723, 89] on icon "button" at bounding box center [721, 89] width 4 height 7
click at [610, 91] on icon "button" at bounding box center [611, 89] width 4 height 7
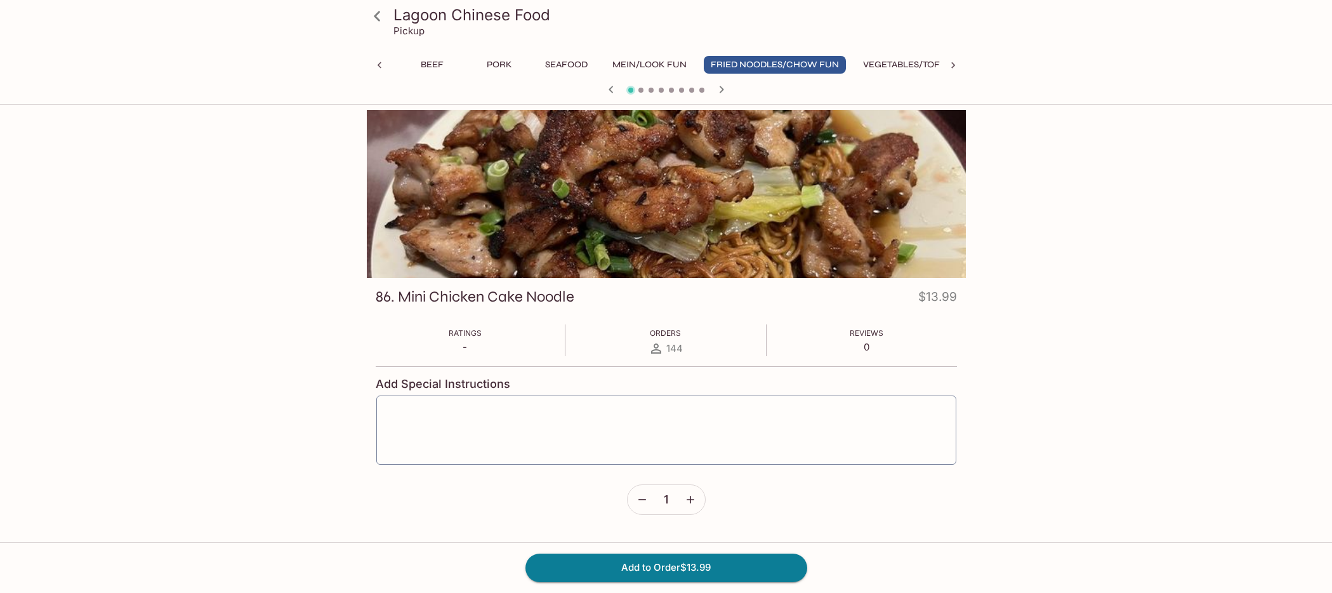
click at [610, 91] on icon "button" at bounding box center [611, 89] width 4 height 7
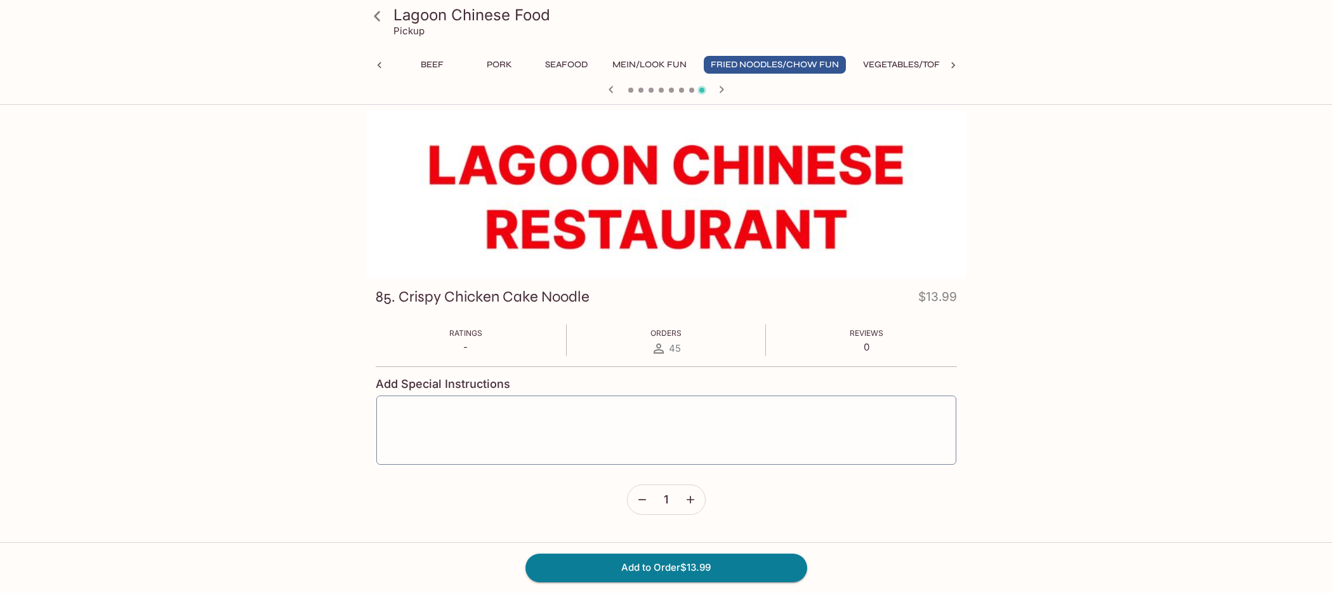
click at [610, 91] on icon "button" at bounding box center [611, 89] width 4 height 7
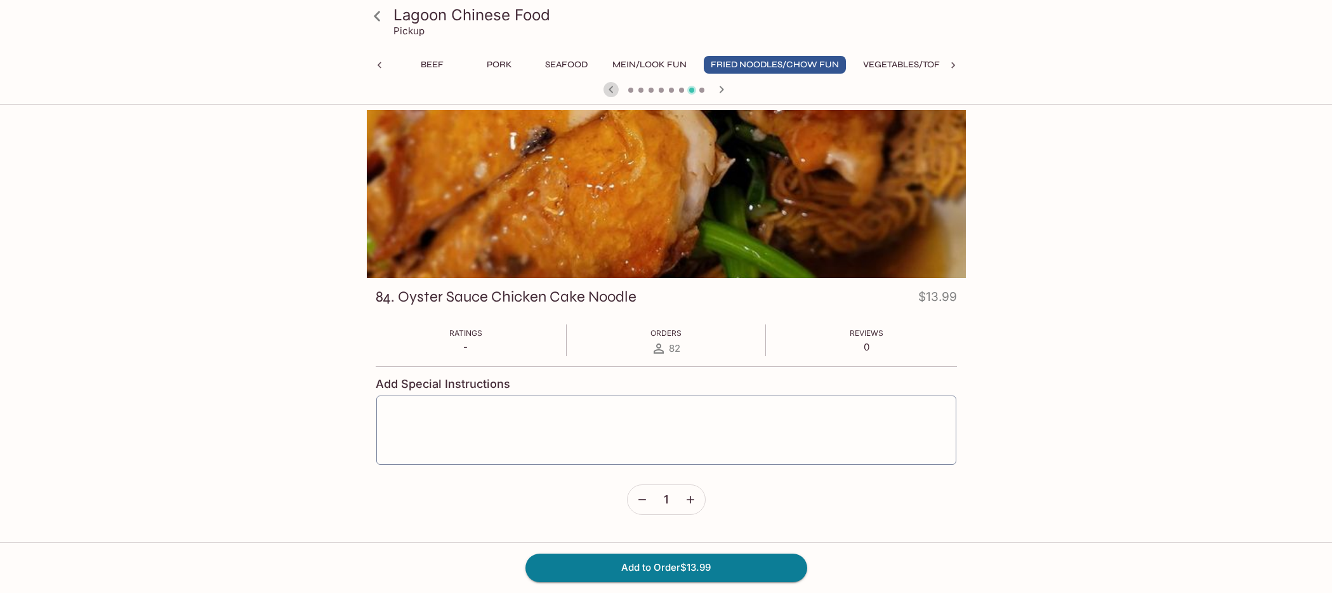
click at [610, 91] on icon "button" at bounding box center [611, 89] width 4 height 7
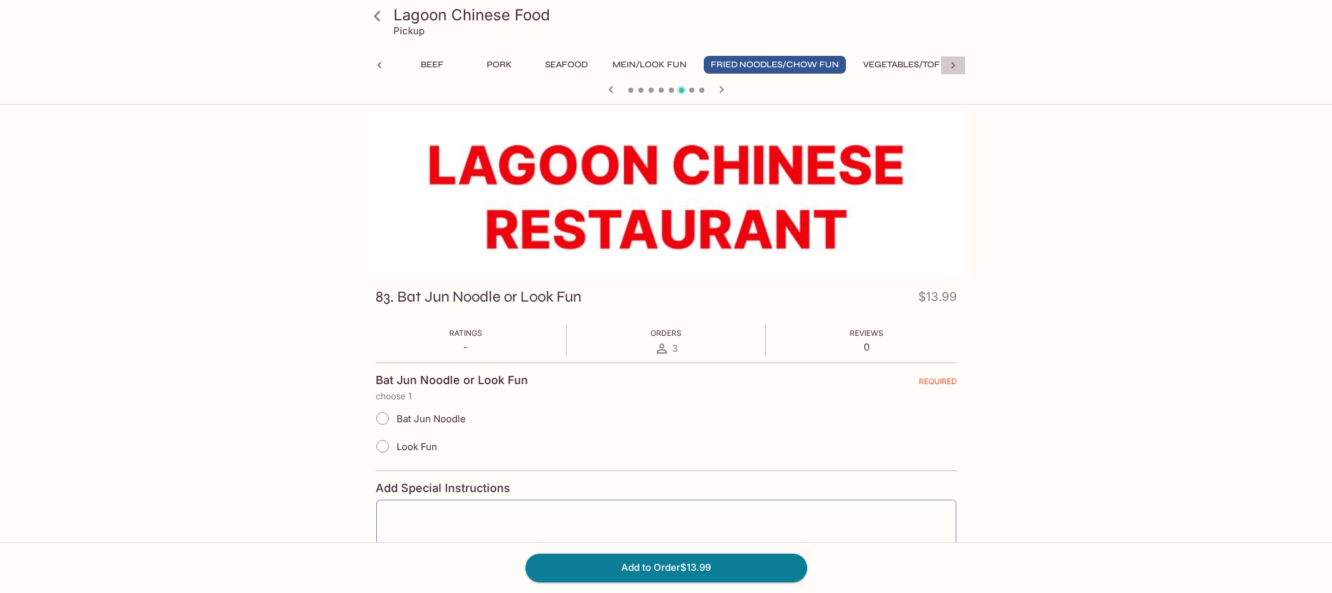
click at [954, 65] on icon at bounding box center [953, 65] width 4 height 6
click at [954, 65] on div "Daily Special All Day Breakfast Combination Plates Appetizers Soup Chicken Beef…" at bounding box center [666, 68] width 599 height 25
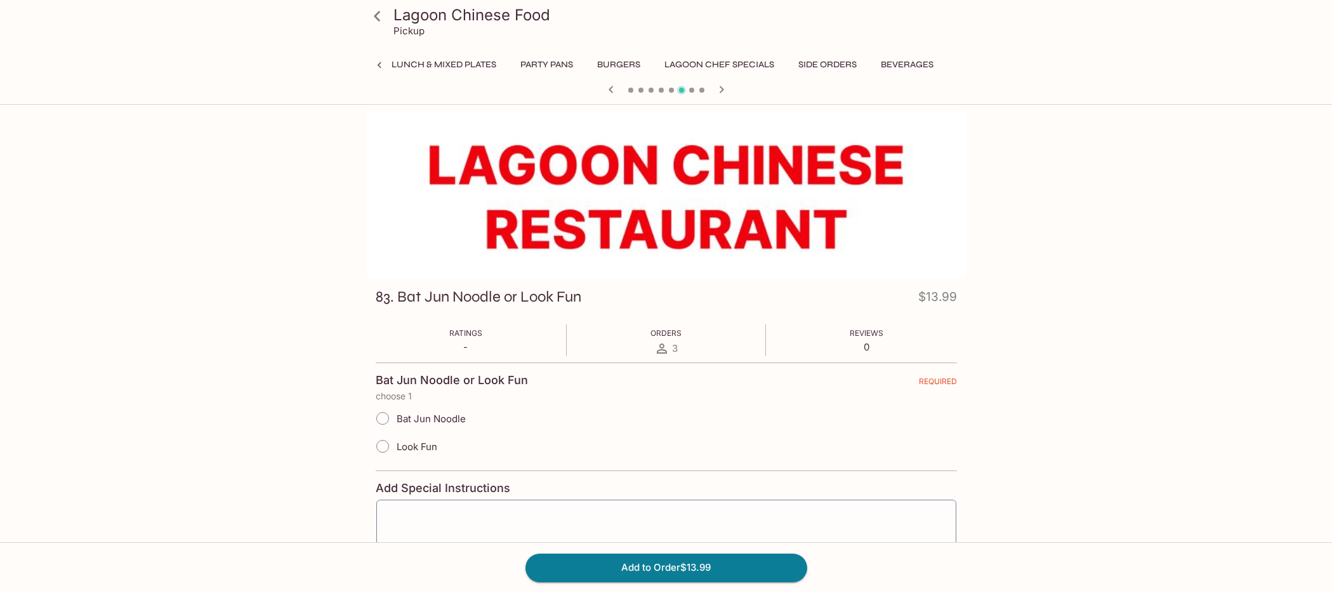
click at [374, 64] on icon at bounding box center [379, 65] width 13 height 13
click at [376, 64] on icon at bounding box center [379, 65] width 13 height 13
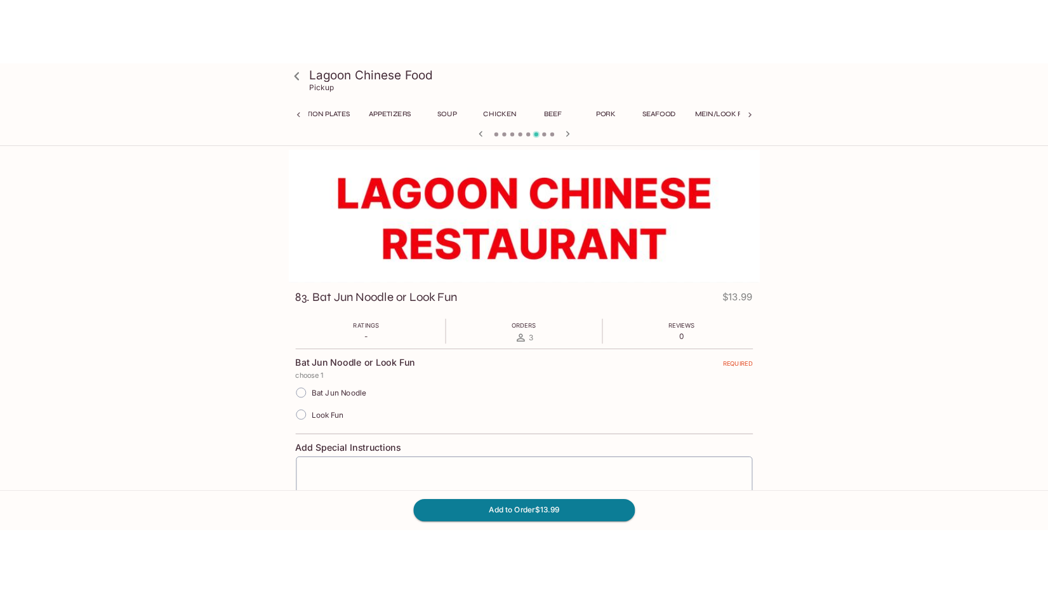
scroll to position [0, 162]
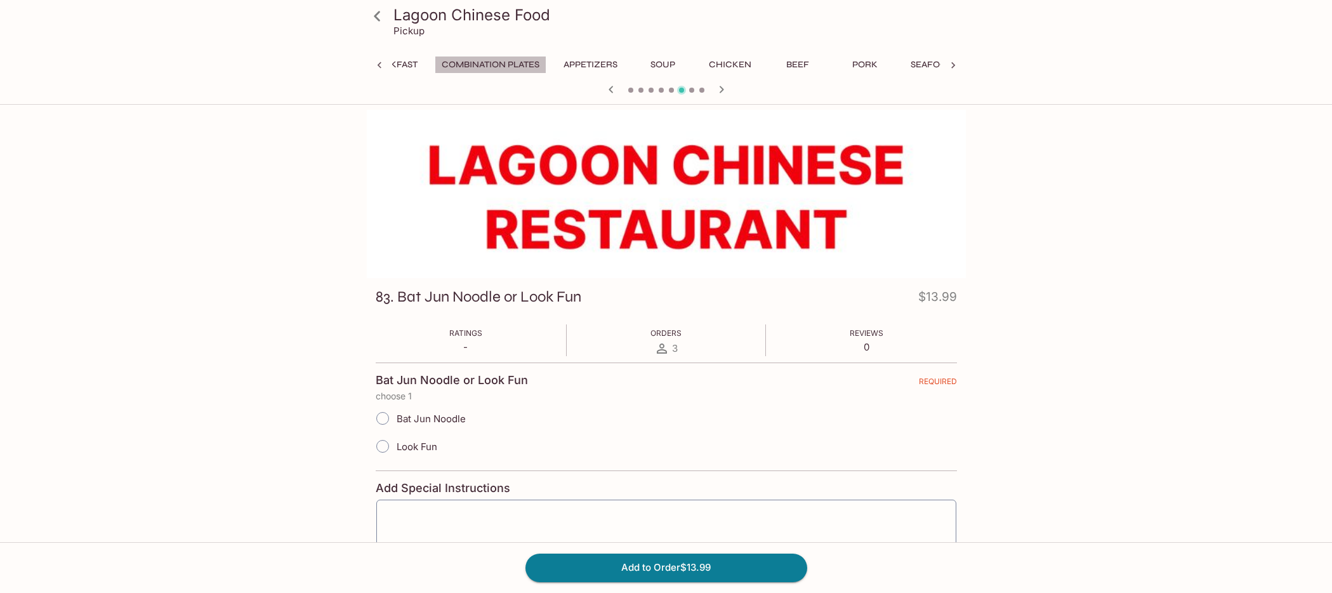
click at [452, 69] on button "Combination Plates" at bounding box center [491, 65] width 112 height 18
